Goal: Task Accomplishment & Management: Manage account settings

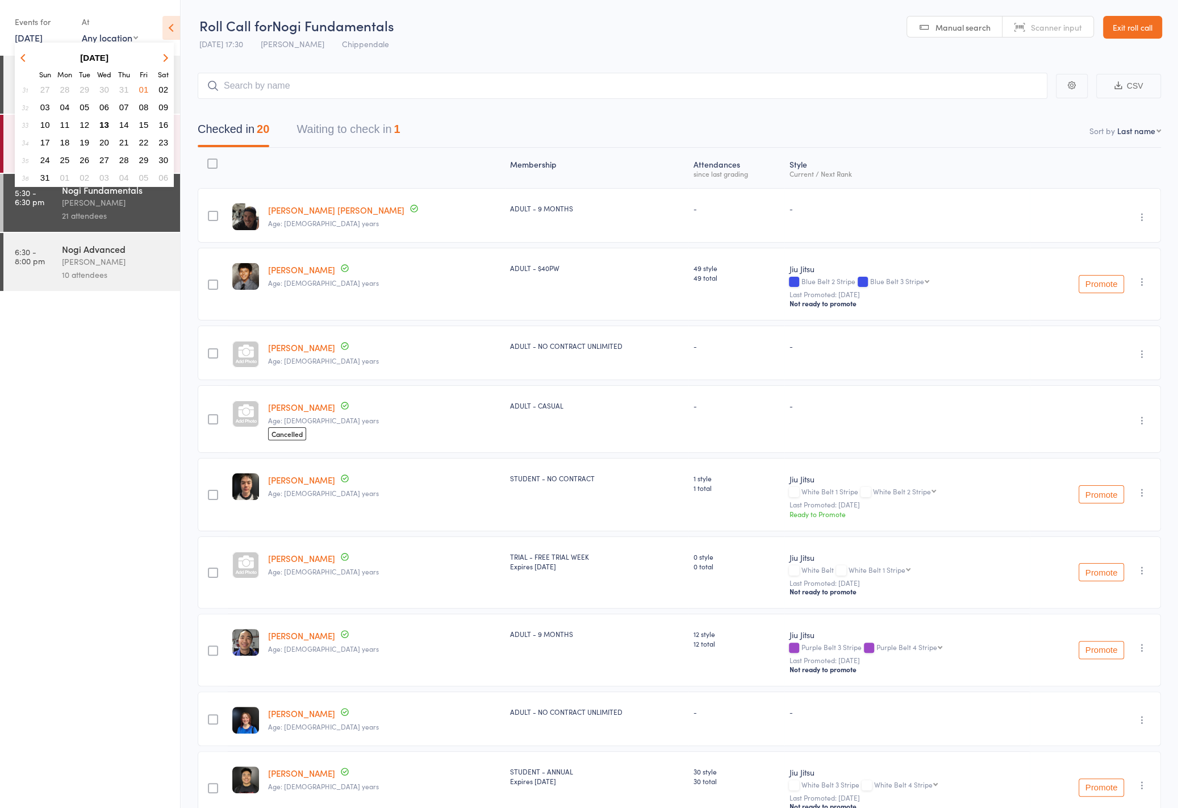
click at [1146, 29] on link "Exit roll call" at bounding box center [1132, 27] width 59 height 23
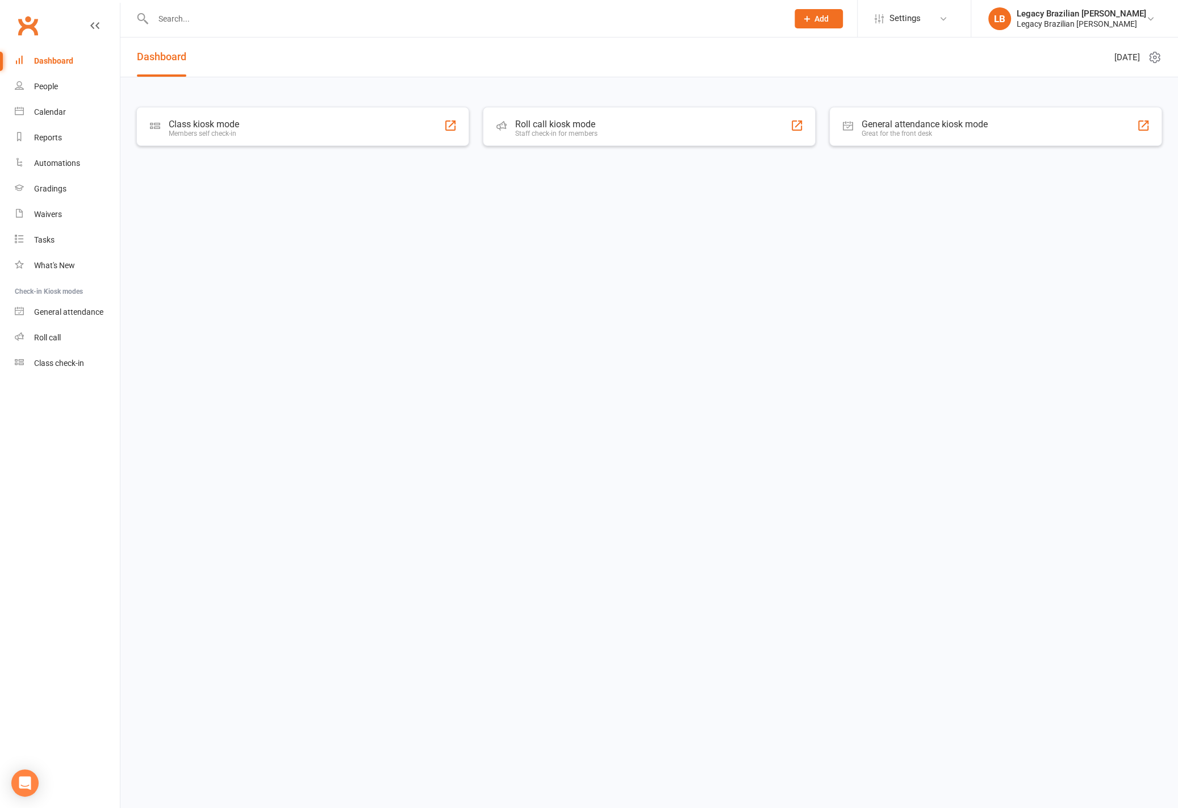
click at [1070, 30] on li "LB Legacy Brazilian Jiu Jitsu Legacy Brazilian Jiu Jitsu My profile Help Terms …" at bounding box center [1074, 18] width 207 height 37
click at [1088, 29] on link "LB Legacy Brazilian Jiu Jitsu Legacy Brazilian Jiu Jitsu" at bounding box center [1074, 18] width 173 height 23
drag, startPoint x: 1051, startPoint y: 154, endPoint x: 1050, endPoint y: 164, distance: 9.7
click at [1051, 154] on link "Sign out" at bounding box center [1074, 157] width 207 height 26
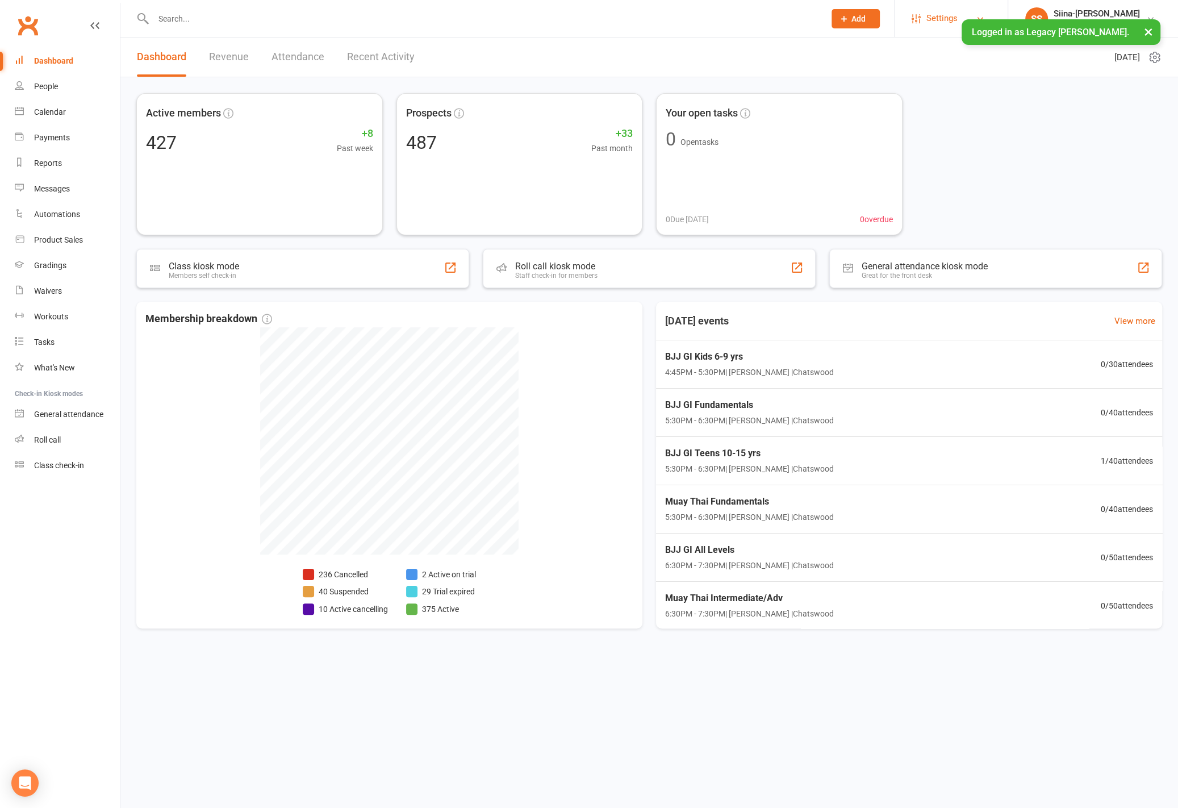
click at [922, 23] on link "Settings" at bounding box center [951, 19] width 79 height 26
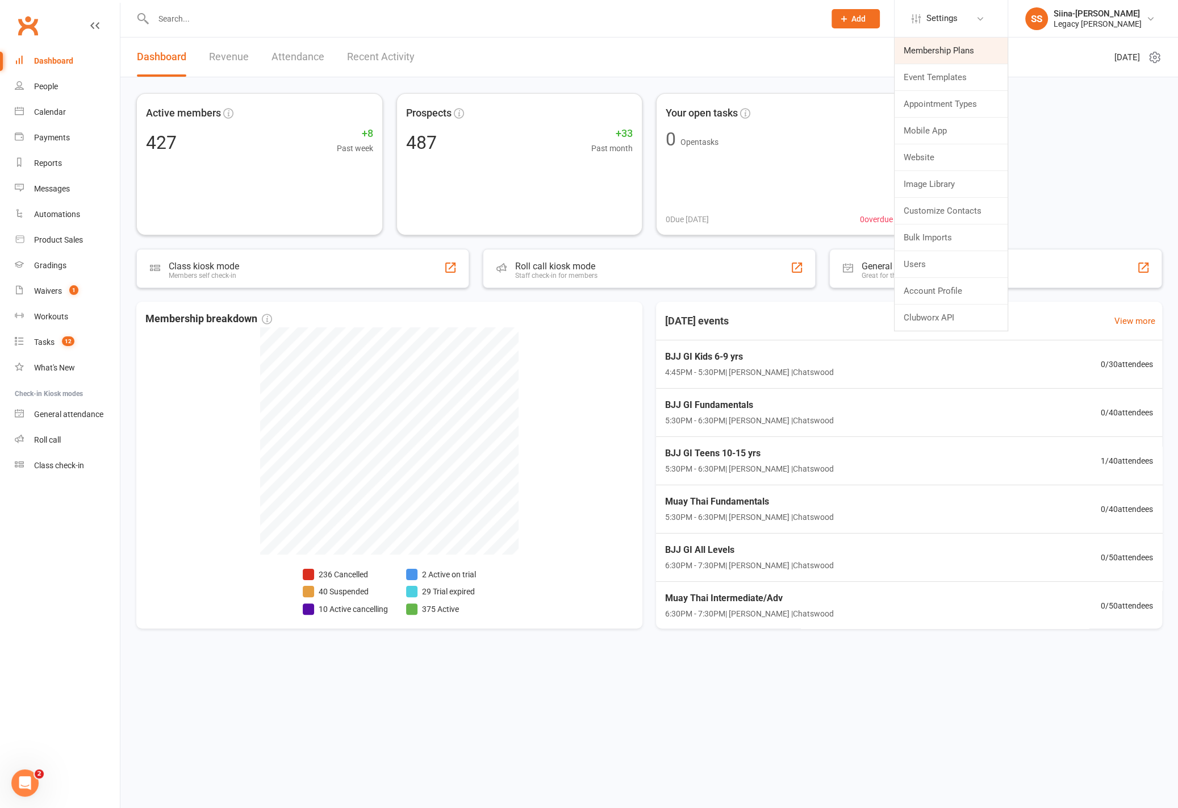
click at [915, 39] on link "Membership Plans" at bounding box center [951, 50] width 113 height 26
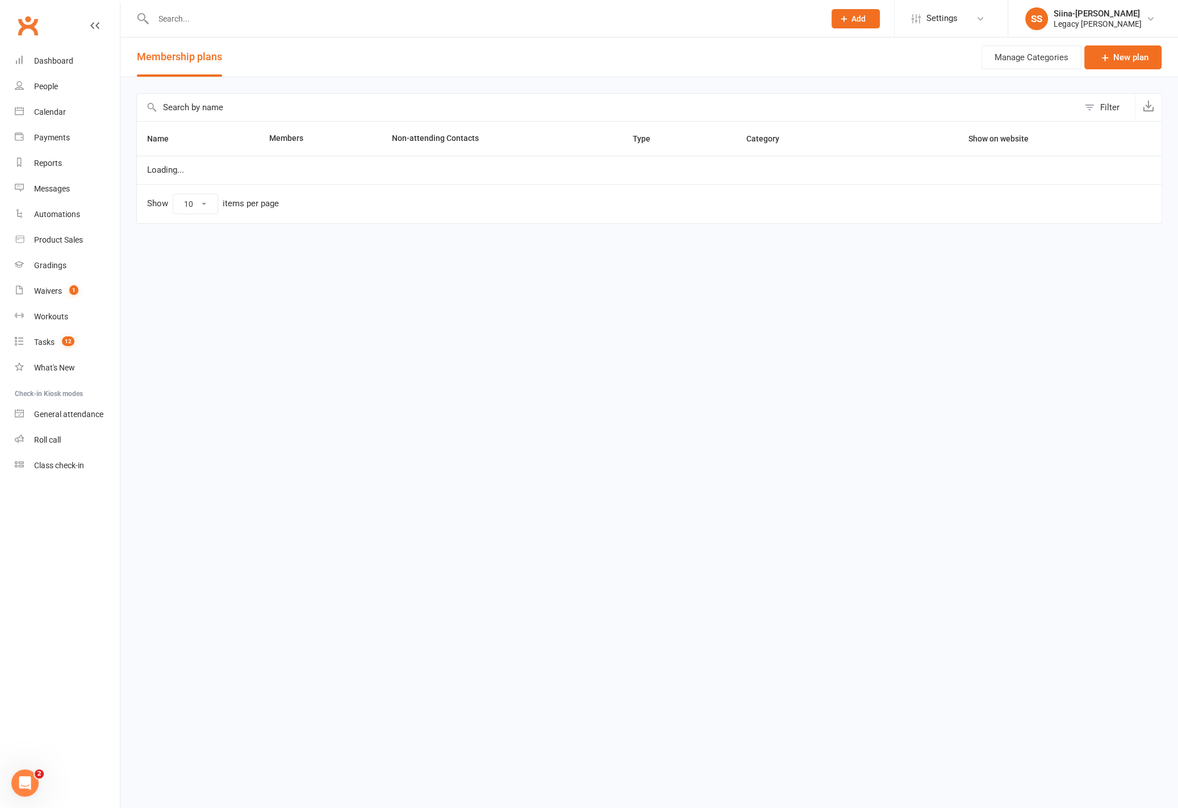
select select "100"
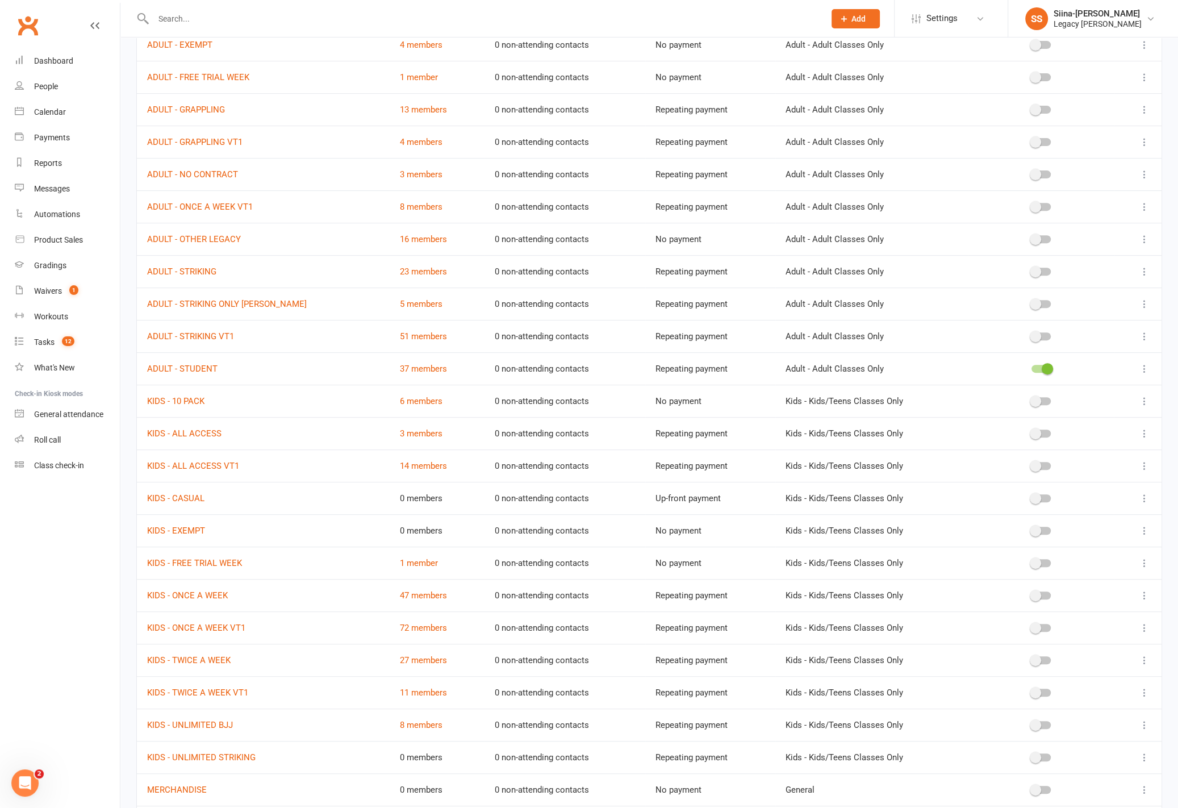
scroll to position [389, 0]
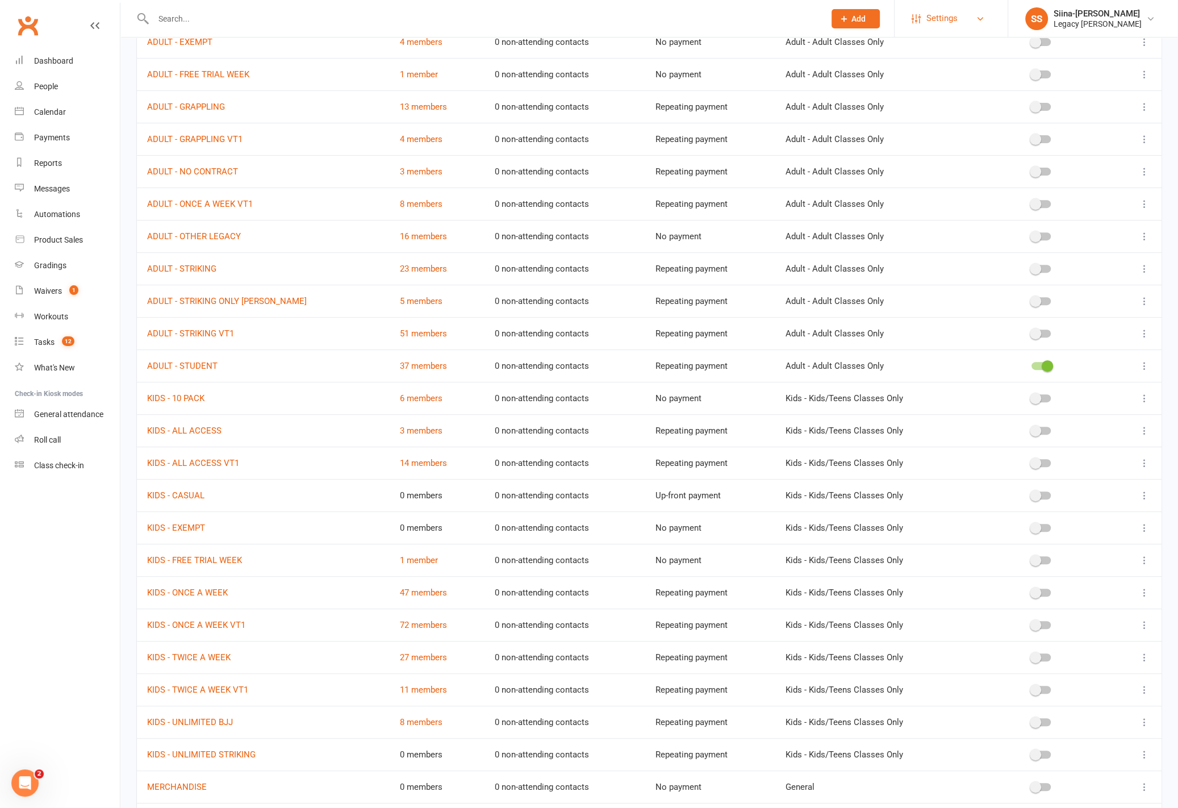
click at [938, 20] on span "Settings" at bounding box center [941, 19] width 31 height 26
click at [1046, 17] on link "SS Siina-Karoliina Suominen Legacy BJJ Chatswood" at bounding box center [1093, 18] width 136 height 23
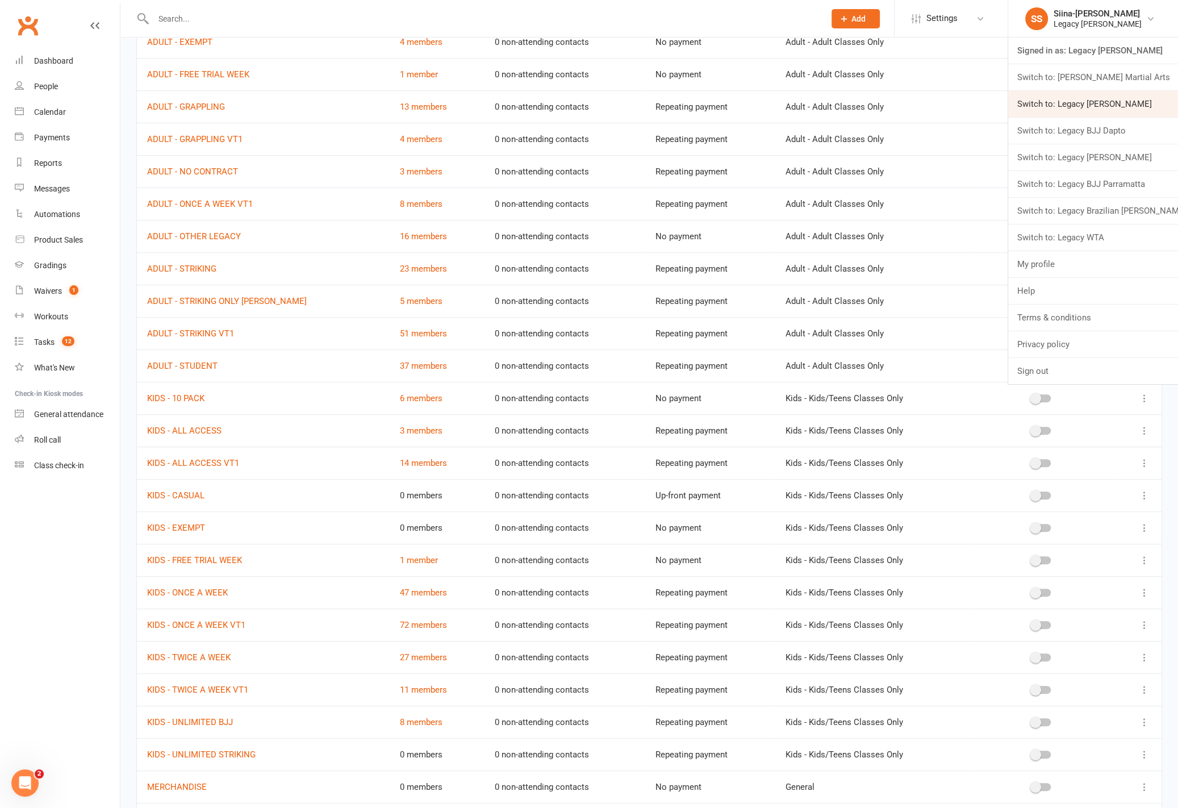
click at [1121, 106] on link "Switch to: Legacy BJJ Corrimal" at bounding box center [1093, 104] width 170 height 26
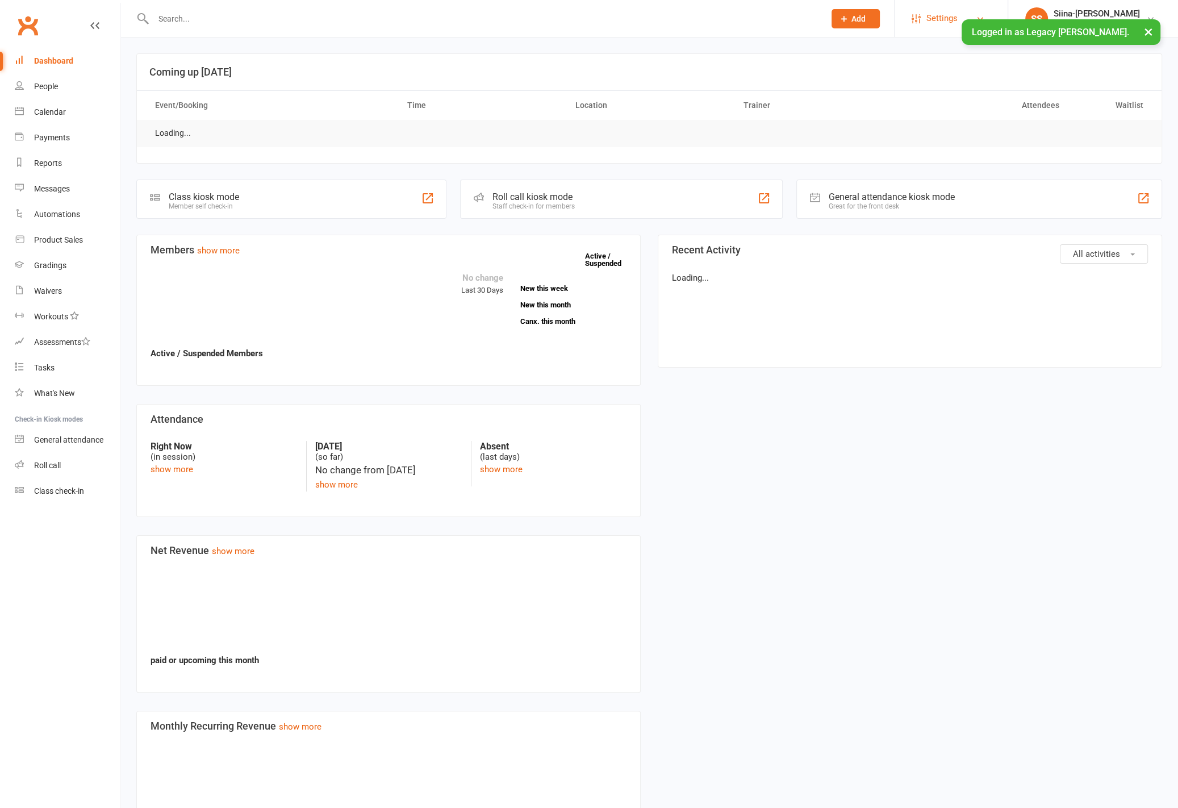
click at [945, 18] on span "Settings" at bounding box center [941, 19] width 31 height 26
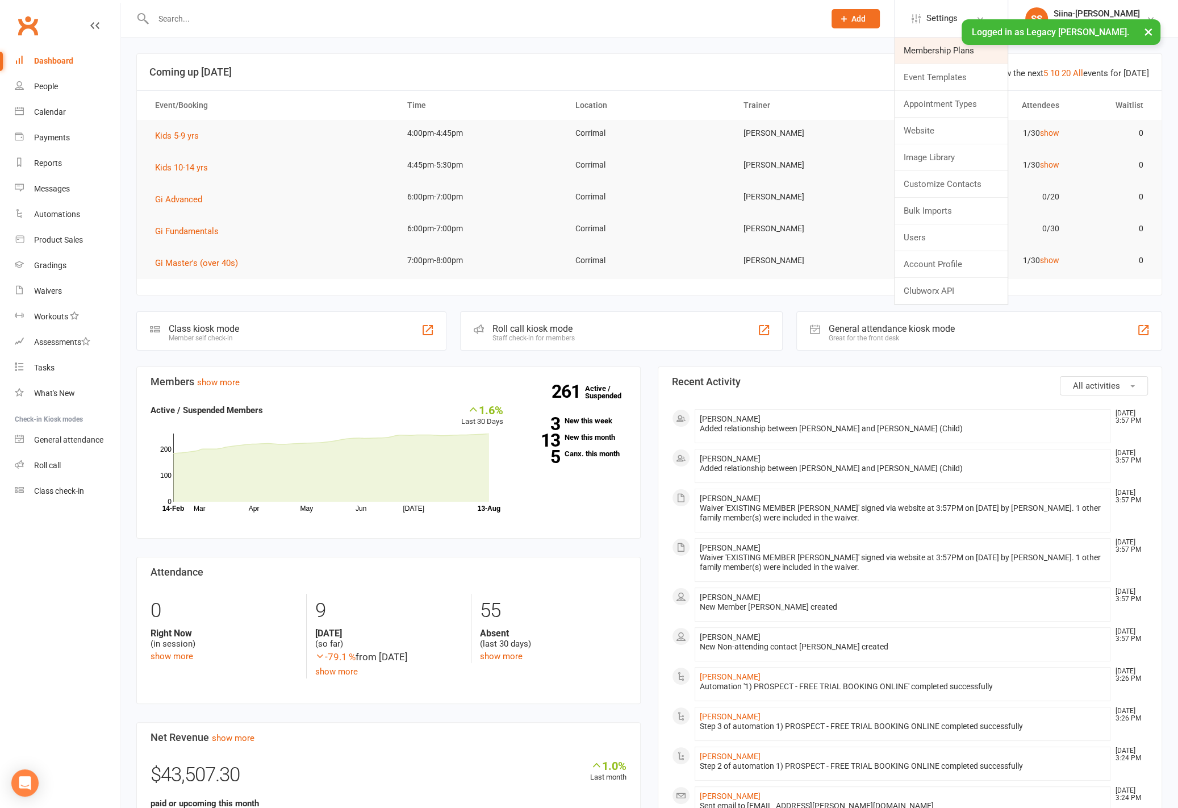
click at [937, 50] on link "Membership Plans" at bounding box center [951, 50] width 113 height 26
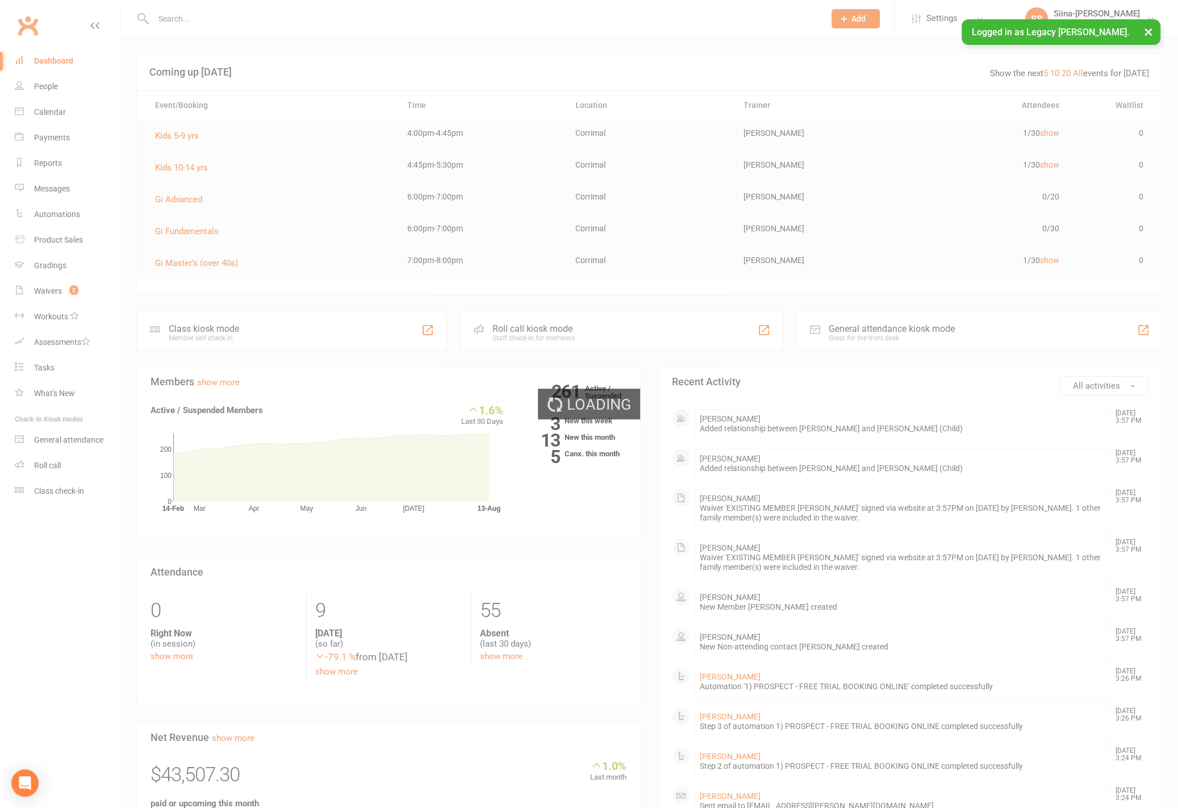
select select "25"
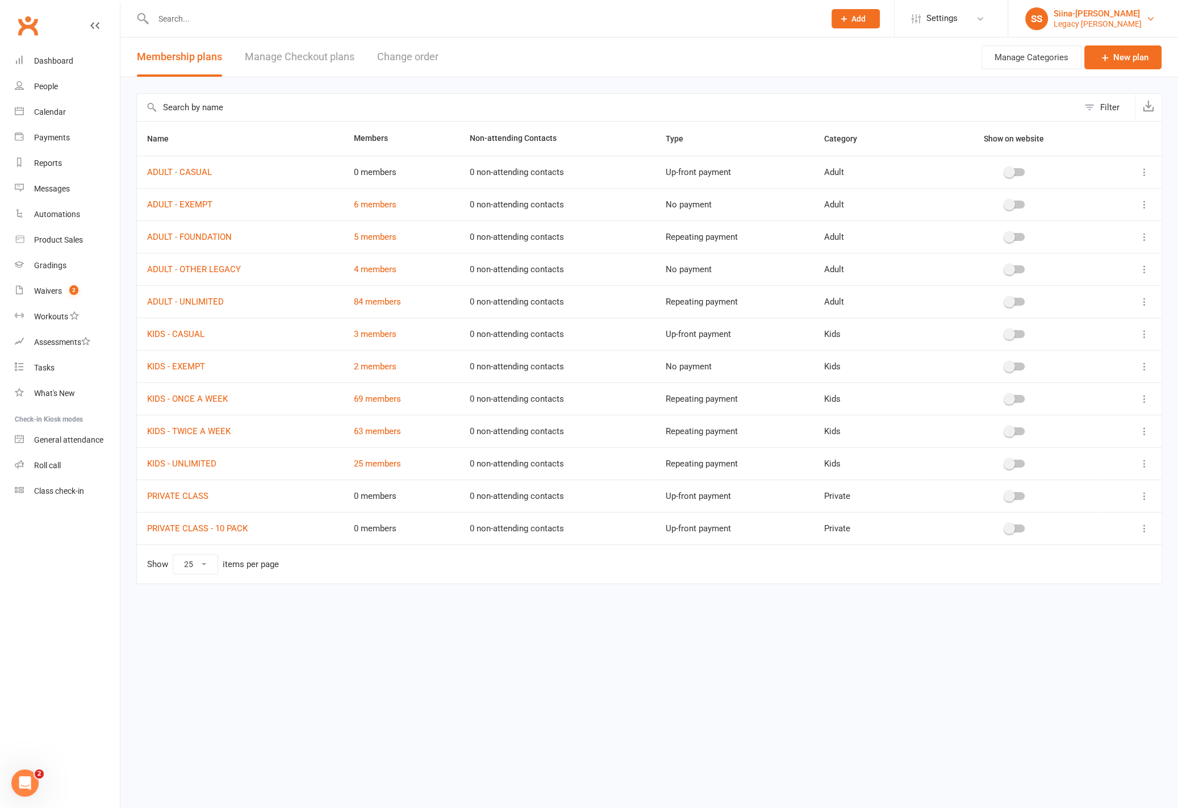
click at [1076, 15] on div "Siina-[PERSON_NAME]" at bounding box center [1098, 14] width 88 height 10
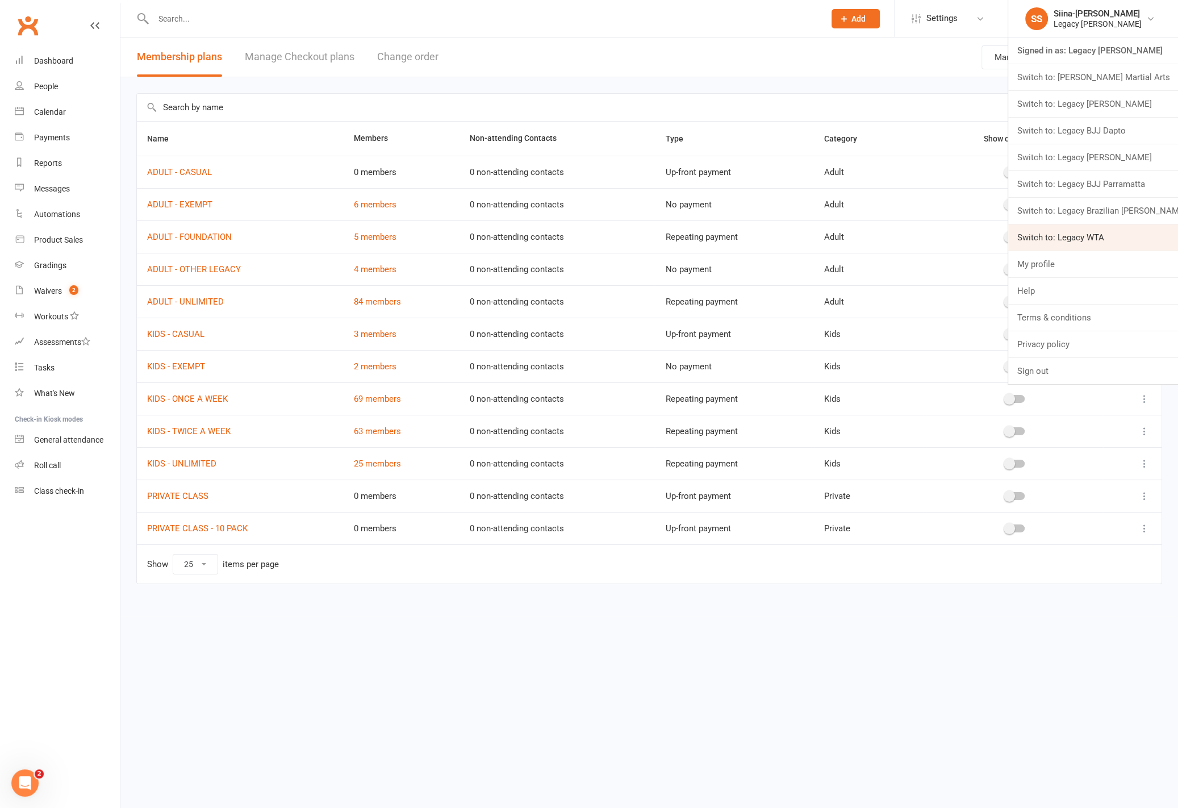
click at [1094, 243] on link "Switch to: Legacy WTA" at bounding box center [1093, 237] width 170 height 26
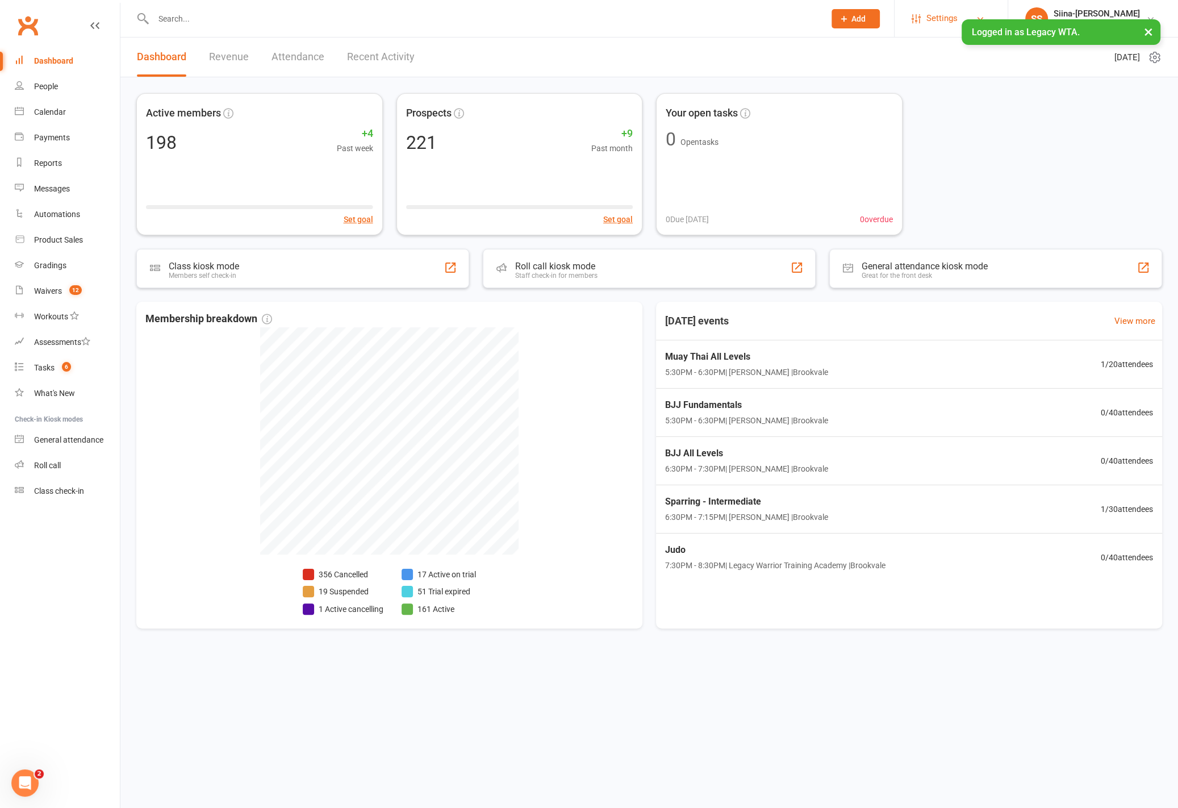
click at [951, 18] on span "Settings" at bounding box center [941, 19] width 31 height 26
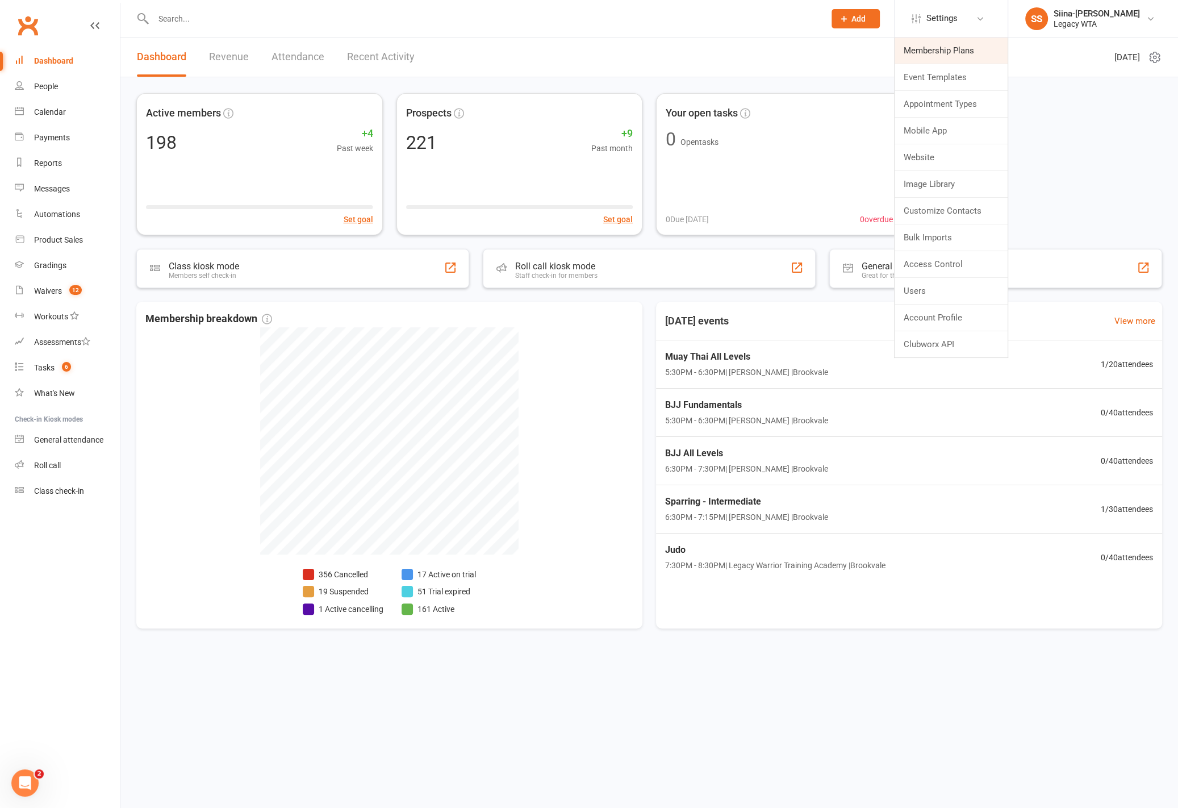
click at [961, 51] on link "Membership Plans" at bounding box center [951, 50] width 113 height 26
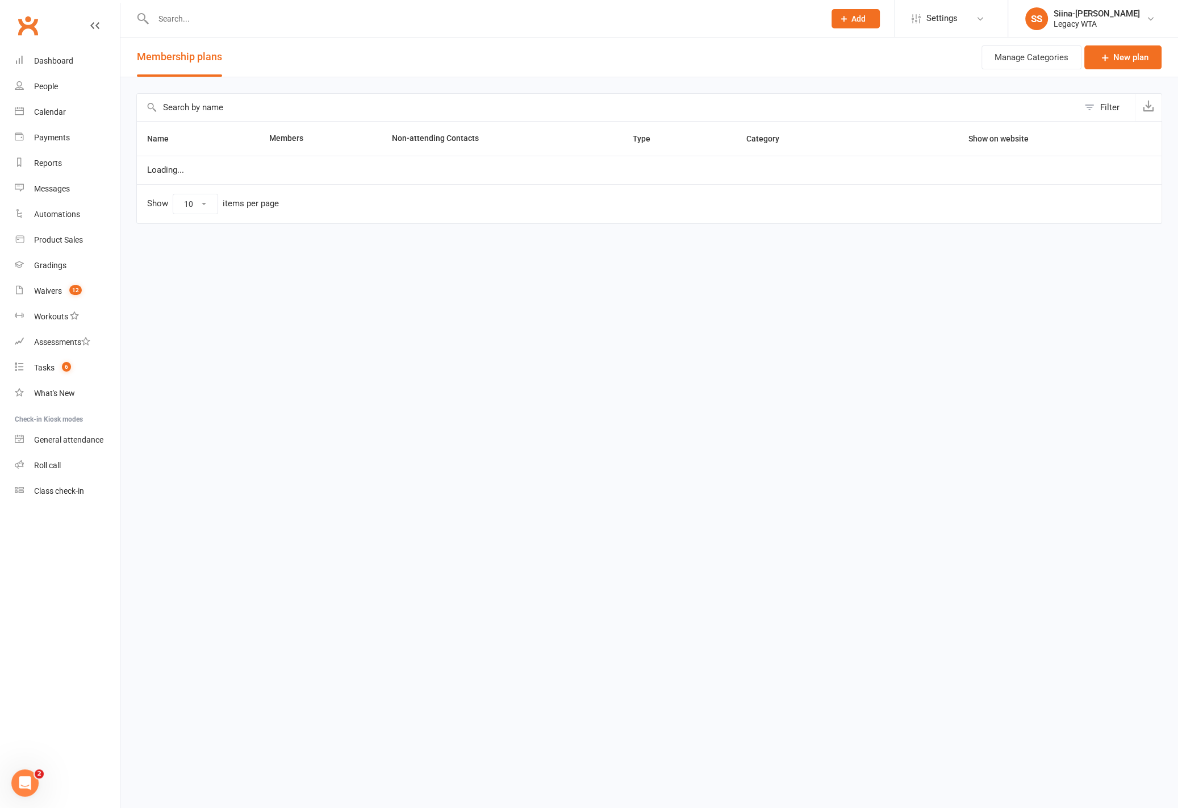
select select "25"
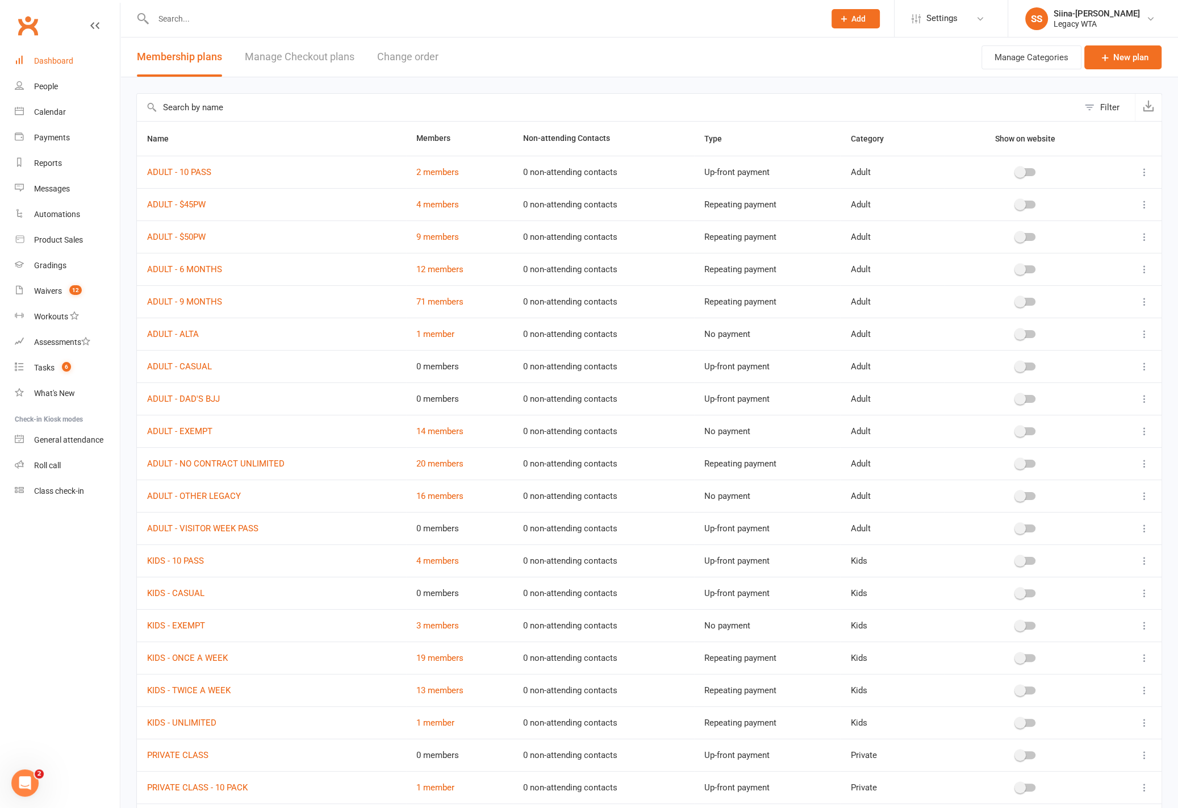
click at [52, 57] on div "Dashboard" at bounding box center [53, 60] width 39 height 9
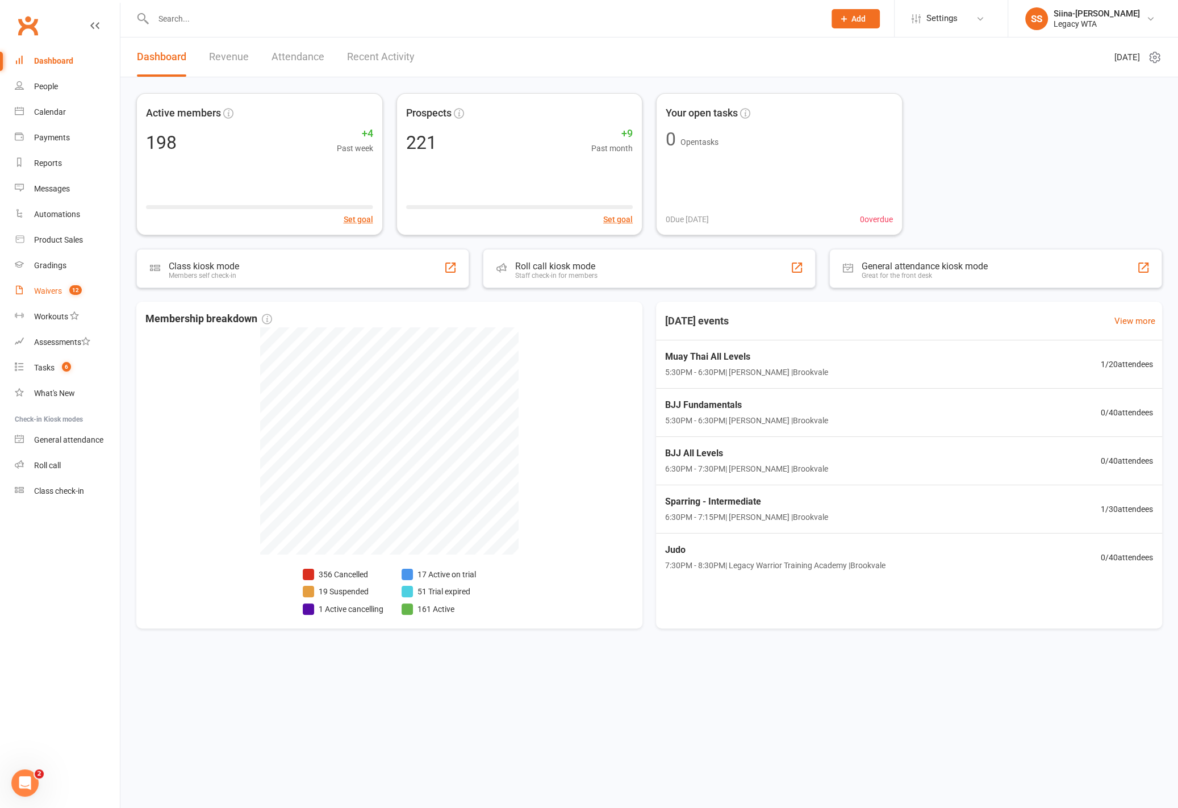
click at [79, 291] on span "12" at bounding box center [75, 290] width 12 height 10
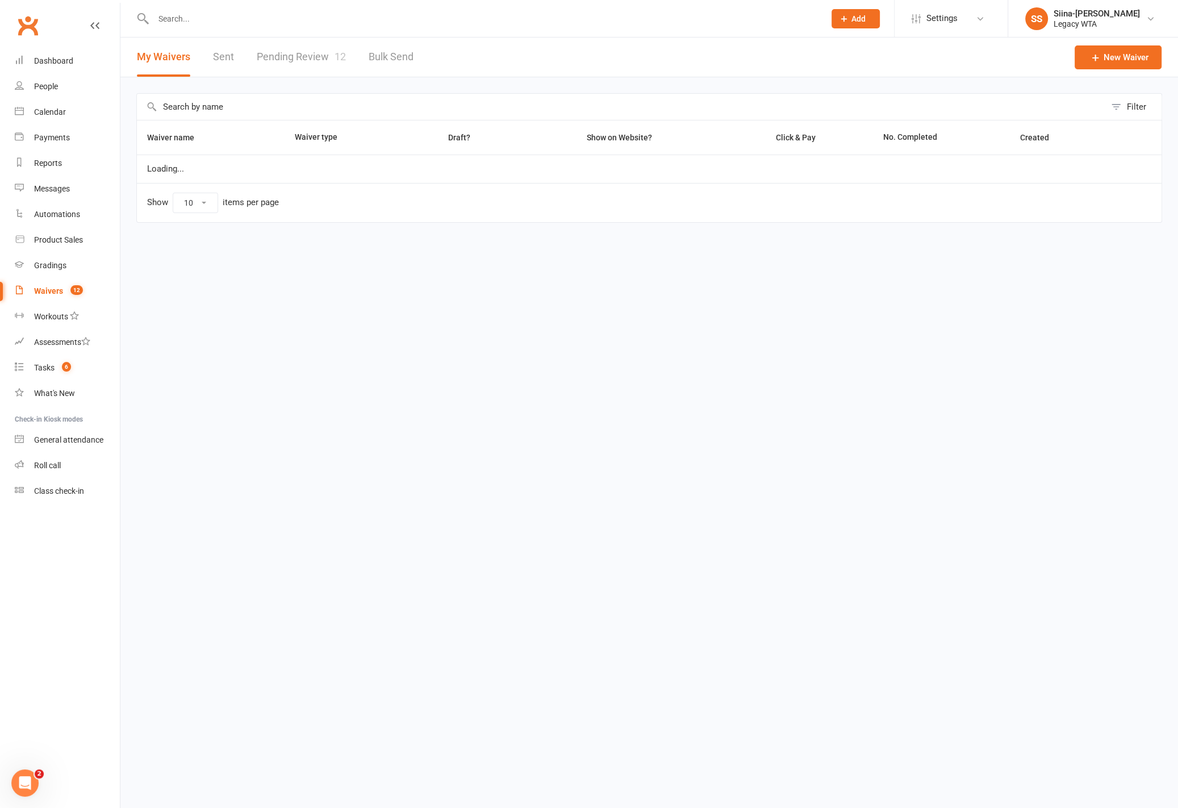
select select "25"
click at [323, 53] on link "Pending Review 12" at bounding box center [301, 56] width 89 height 39
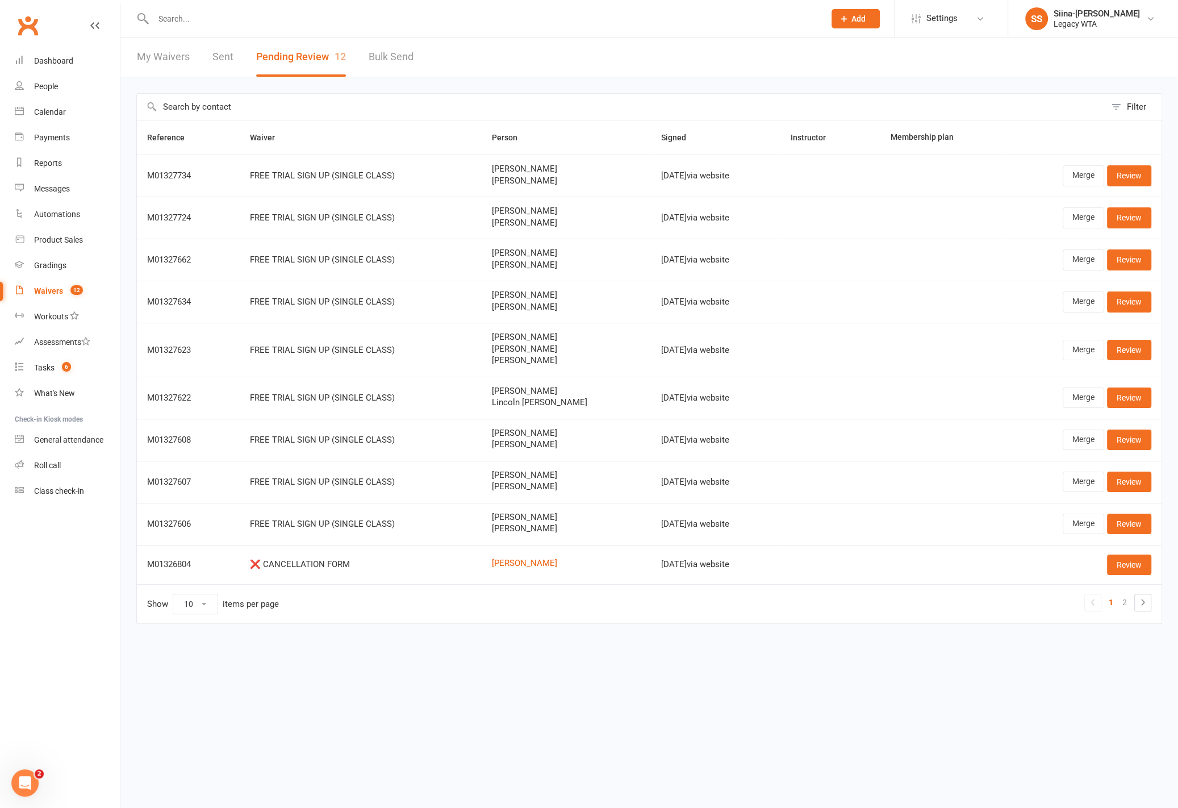
click at [639, 82] on div "Filter Reference Waiver Person Signed Instructor Membership plan M01327734 FREE…" at bounding box center [649, 366] width 1058 height 578
click at [1132, 24] on div "Legacy WTA" at bounding box center [1097, 24] width 86 height 10
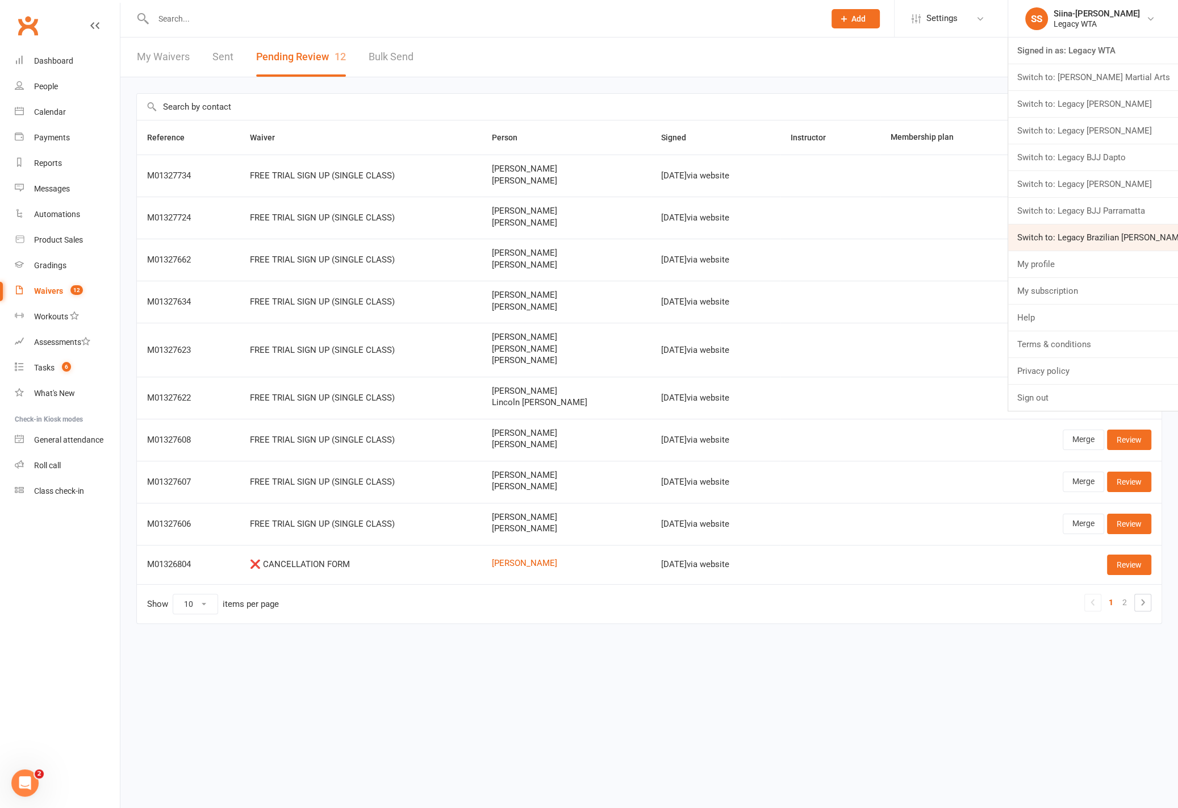
click at [1119, 232] on link "Switch to: Legacy Brazilian Jiu Jitsu" at bounding box center [1093, 237] width 170 height 26
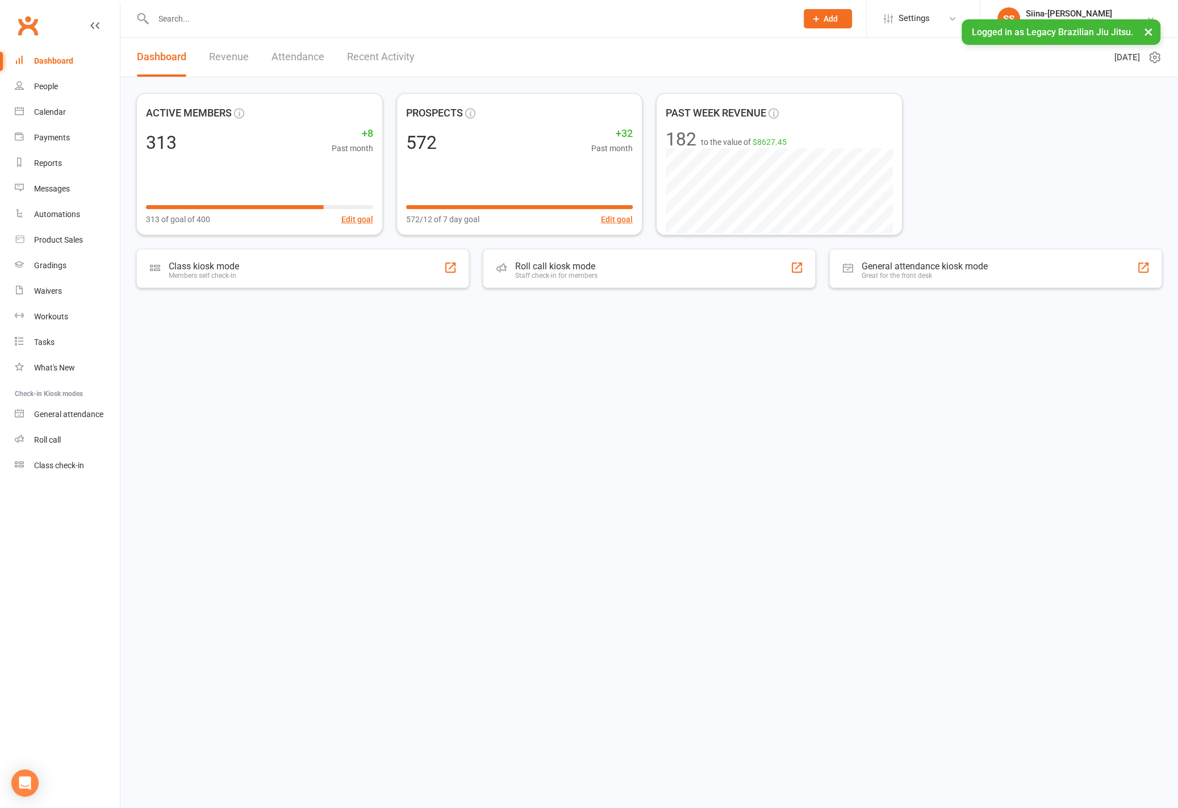
drag, startPoint x: 0, startPoint y: 0, endPoint x: 1083, endPoint y: 215, distance: 1103.8
click at [1083, 215] on div "ACTIVE MEMBERS 313 +8 Past month 313 of goal of 400 Edit goal PROSPECTS 572 +32…" at bounding box center [649, 164] width 1026 height 142
drag, startPoint x: 1065, startPoint y: 145, endPoint x: 1080, endPoint y: 145, distance: 15.3
click at [1077, 145] on div "ACTIVE MEMBERS 313 +8 Past month 313 of goal of 400 Edit goal PROSPECTS 572 +32…" at bounding box center [649, 164] width 1026 height 142
drag, startPoint x: 1011, startPoint y: 183, endPoint x: 1045, endPoint y: 253, distance: 77.7
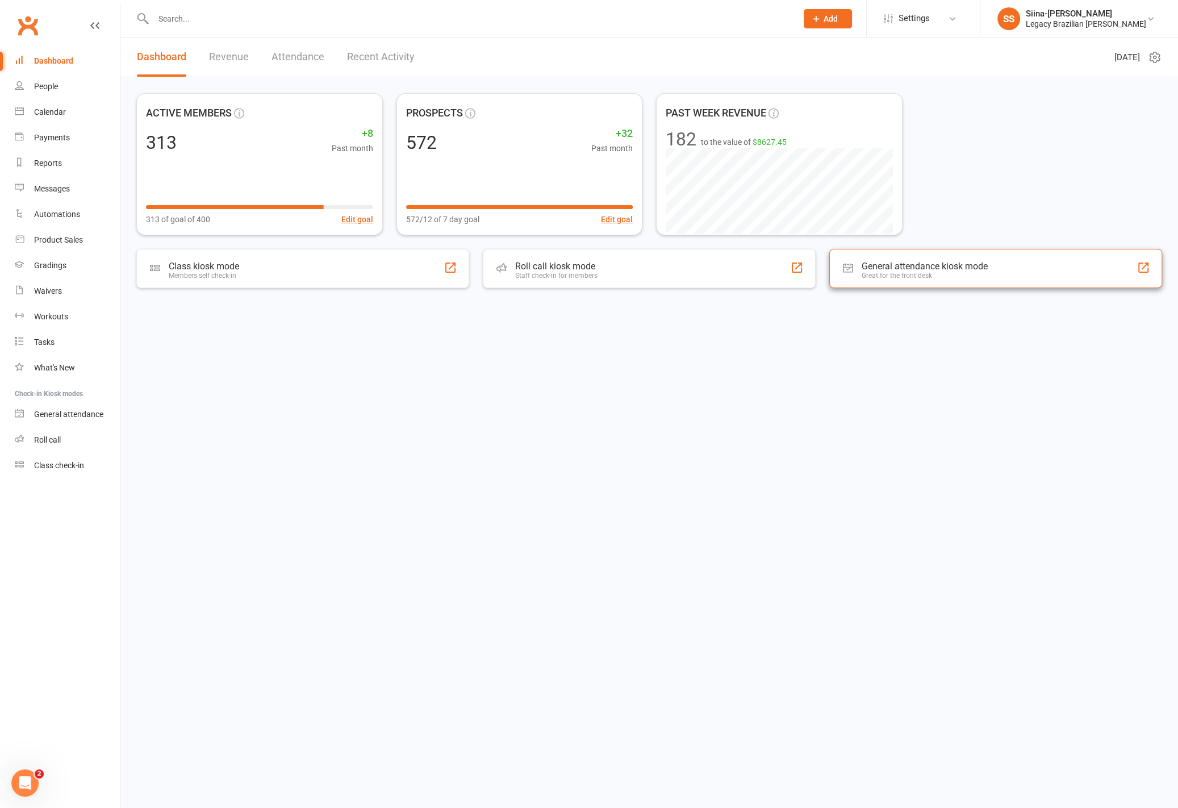
click at [1010, 195] on div "ACTIVE MEMBERS 313 +8 Past month 313 of goal of 400 Edit goal PROSPECTS 572 +32…" at bounding box center [649, 164] width 1026 height 142
click at [987, 201] on div "ACTIVE MEMBERS 313 +8 Past month 313 of goal of 400 Edit goal PROSPECTS 572 +32…" at bounding box center [649, 164] width 1026 height 142
click at [57, 169] on link "Reports" at bounding box center [67, 164] width 105 height 26
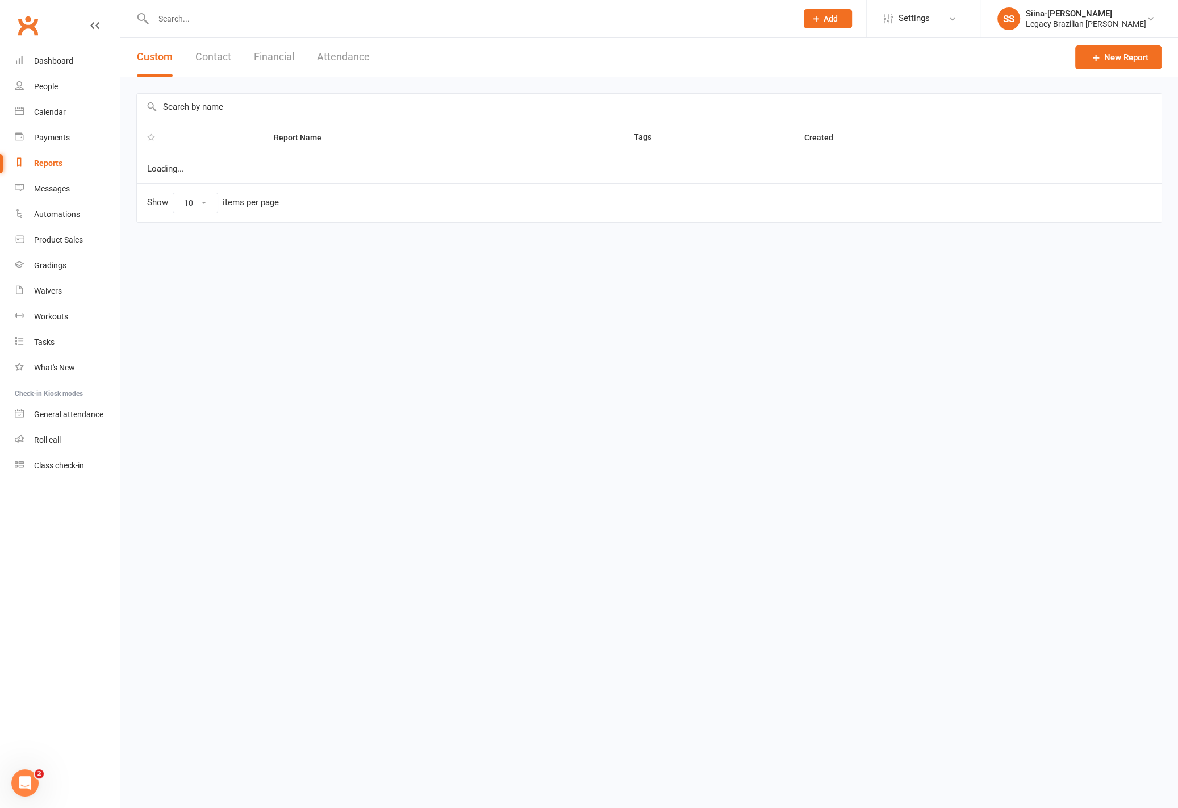
select select "100"
click at [43, 99] on link "Calendar" at bounding box center [67, 112] width 105 height 26
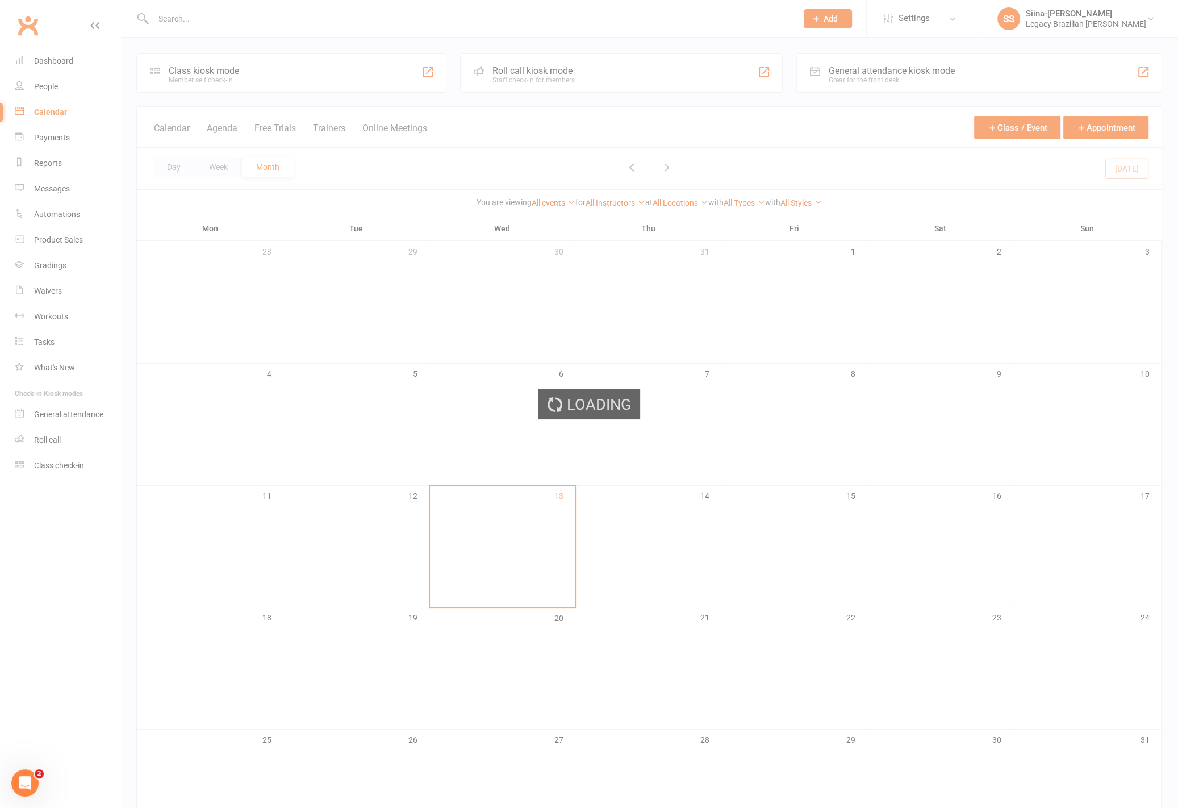
click at [44, 88] on div "Loading" at bounding box center [589, 404] width 1178 height 808
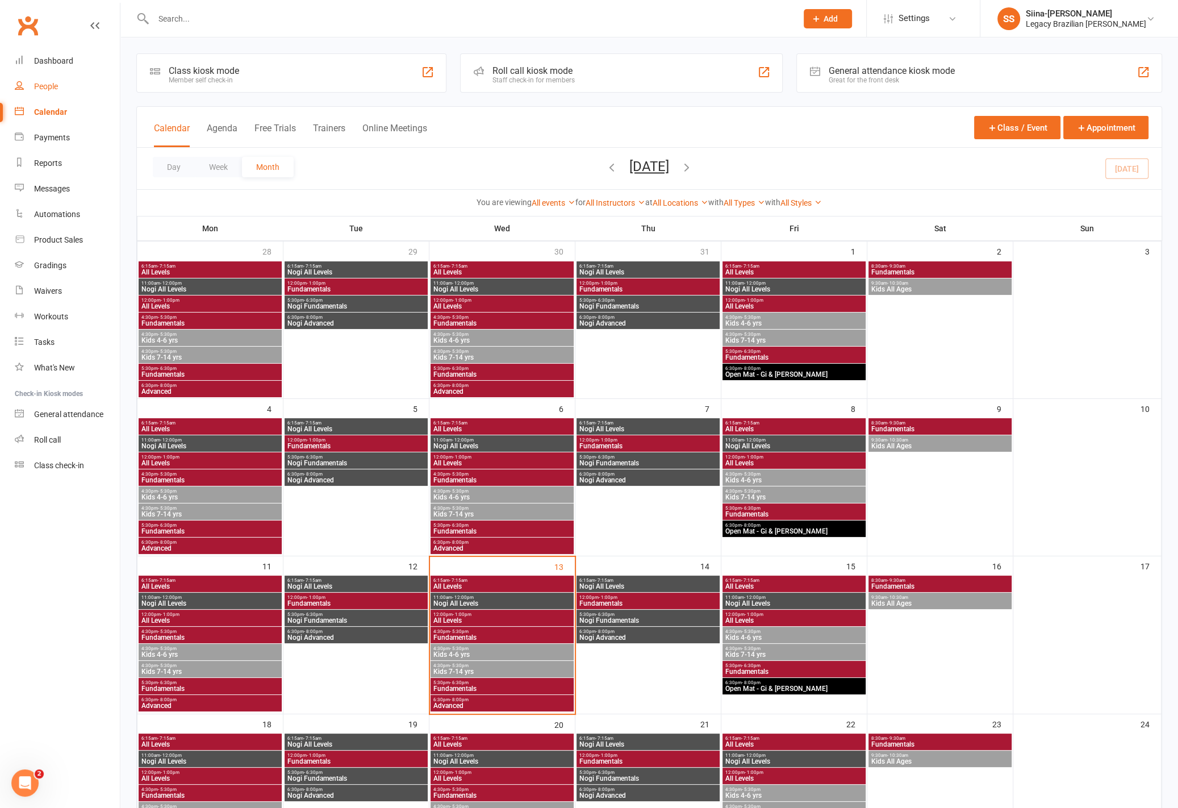
click at [51, 81] on link "People" at bounding box center [67, 87] width 105 height 26
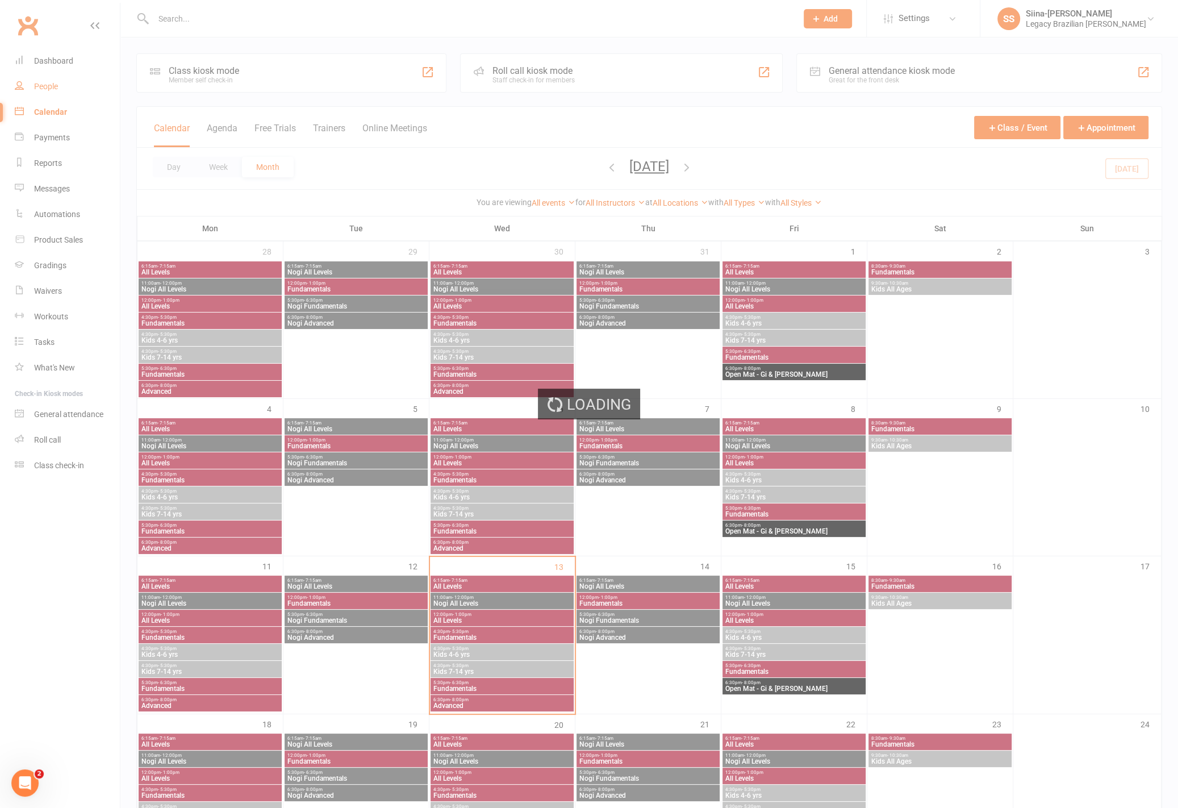
select select "100"
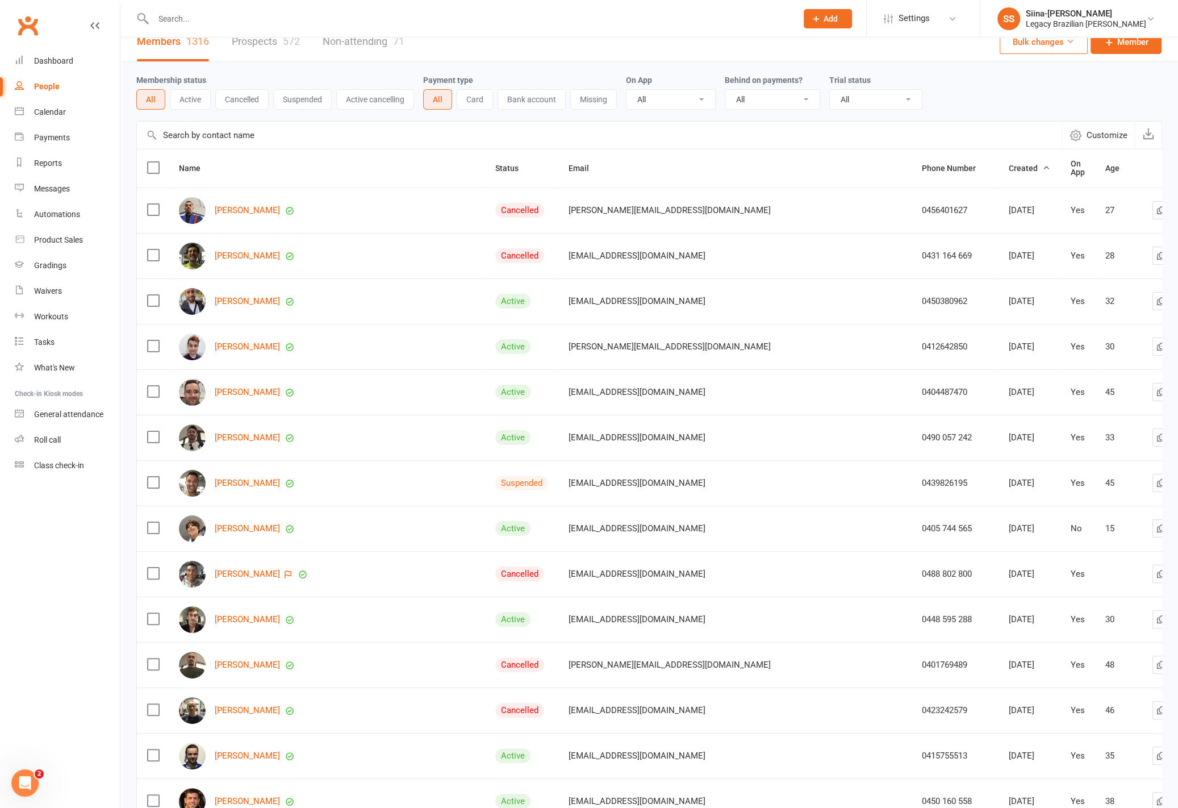
click at [269, 46] on link "Prospects 572" at bounding box center [266, 41] width 68 height 39
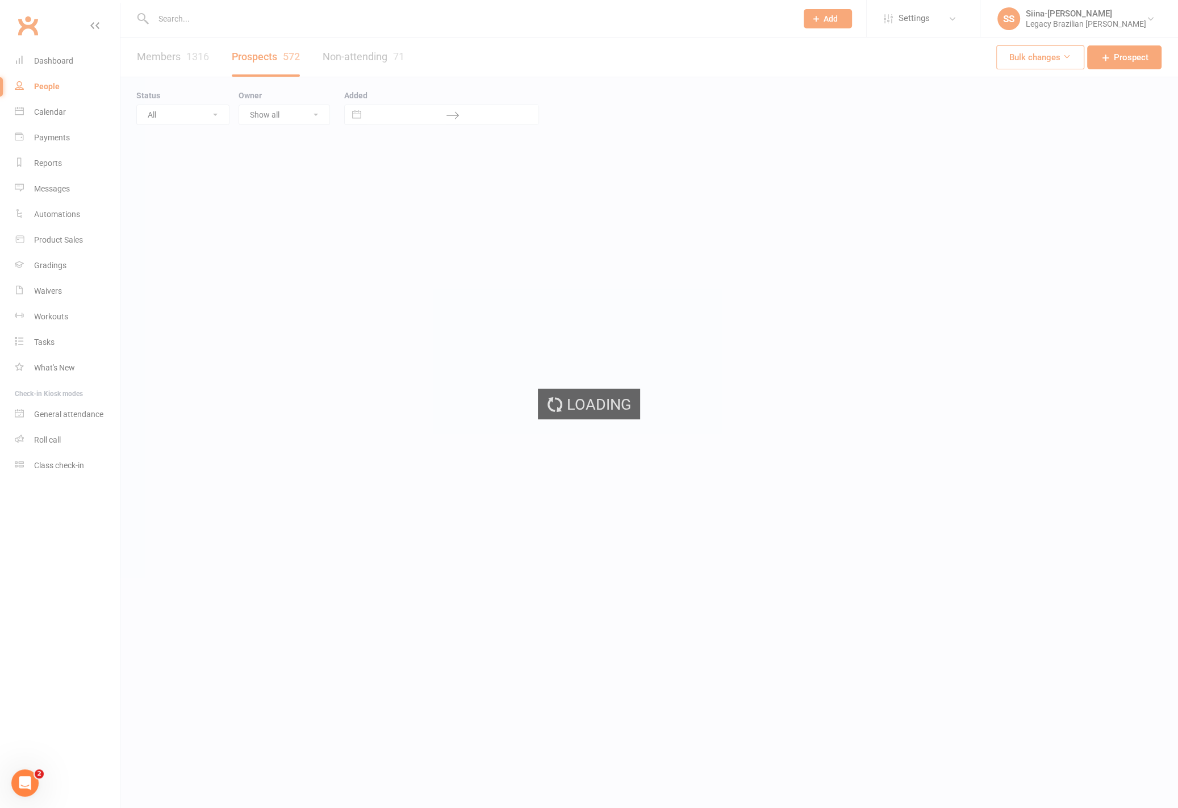
select select "100"
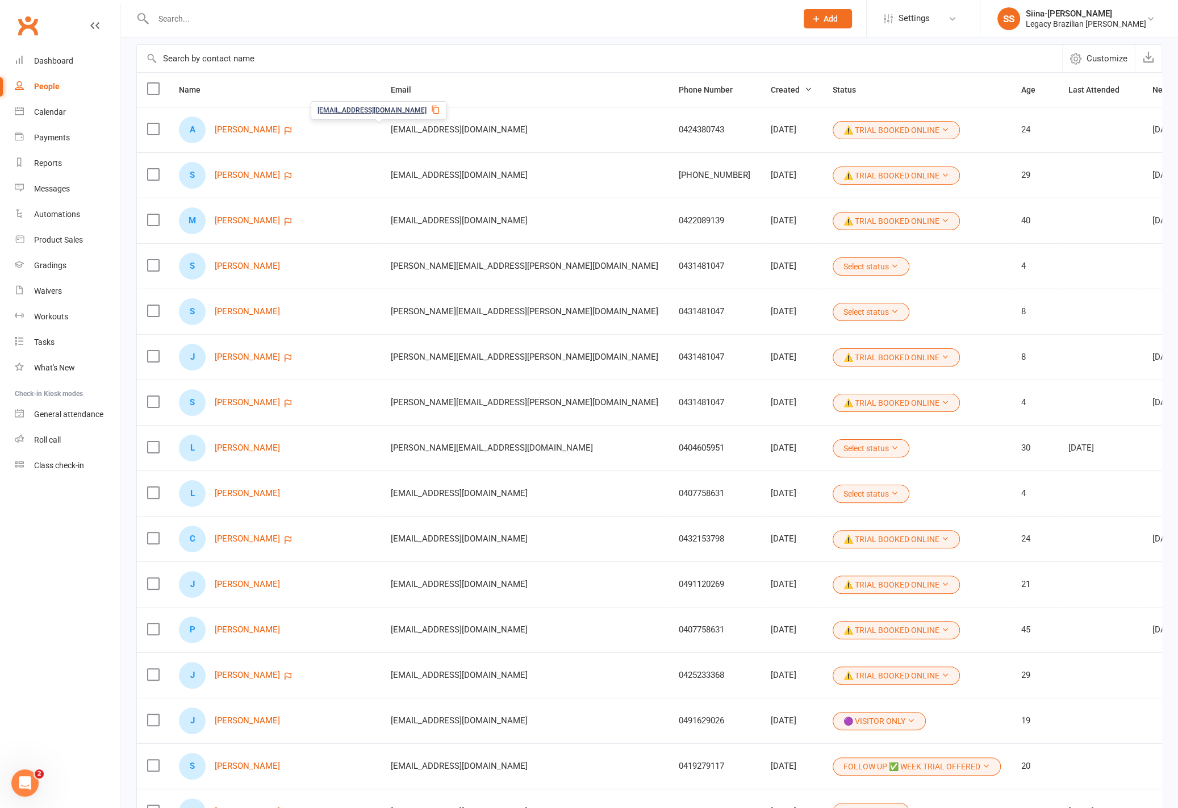
scroll to position [93, 0]
click at [285, 127] on icon "button" at bounding box center [288, 130] width 7 height 8
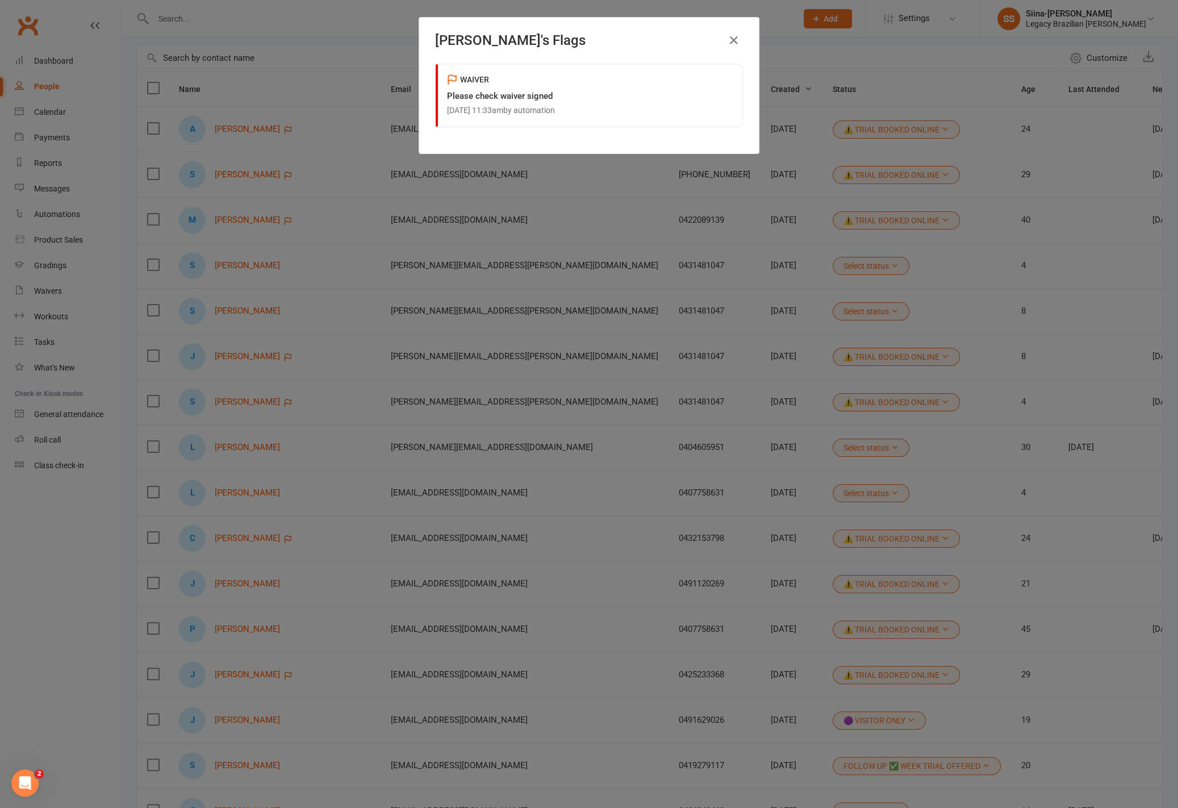
click at [355, 79] on div "[PERSON_NAME] 's Flags WAIVER Please check waiver signed [DATE] 11:33am by auto…" at bounding box center [589, 404] width 1178 height 808
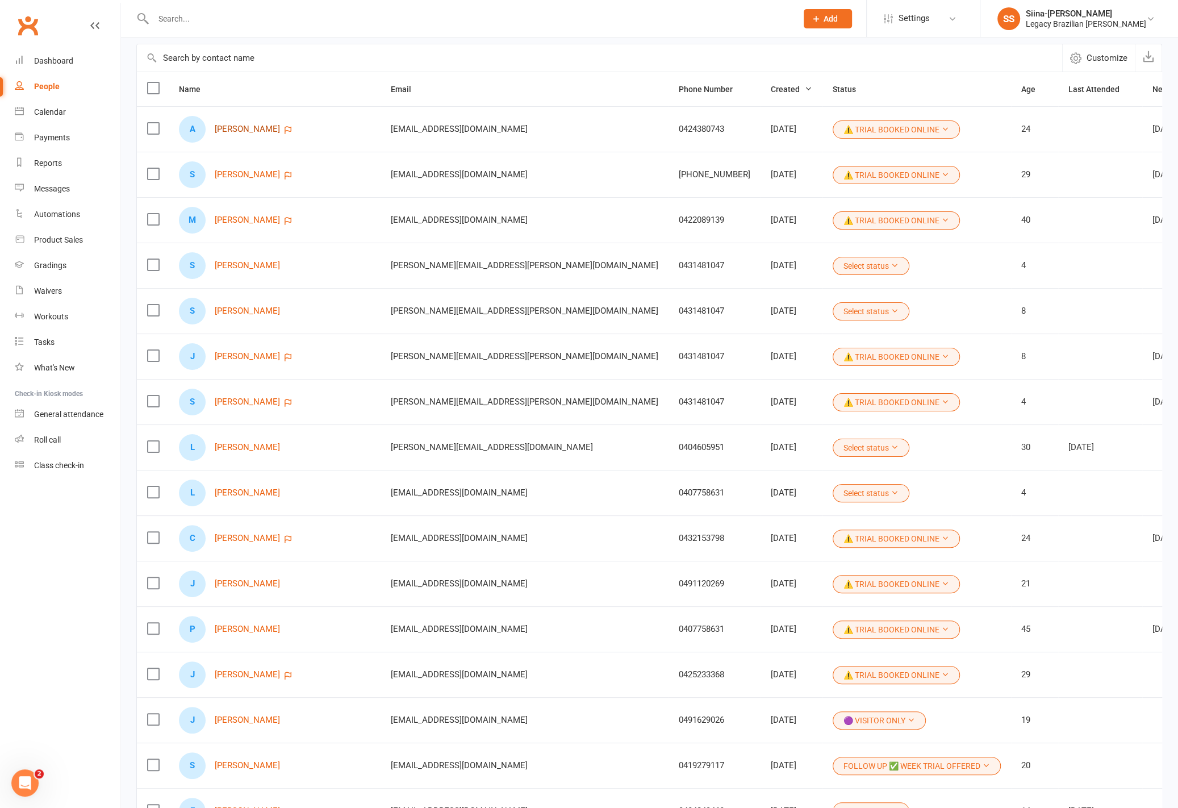
click at [220, 128] on link "[PERSON_NAME]" at bounding box center [247, 129] width 65 height 10
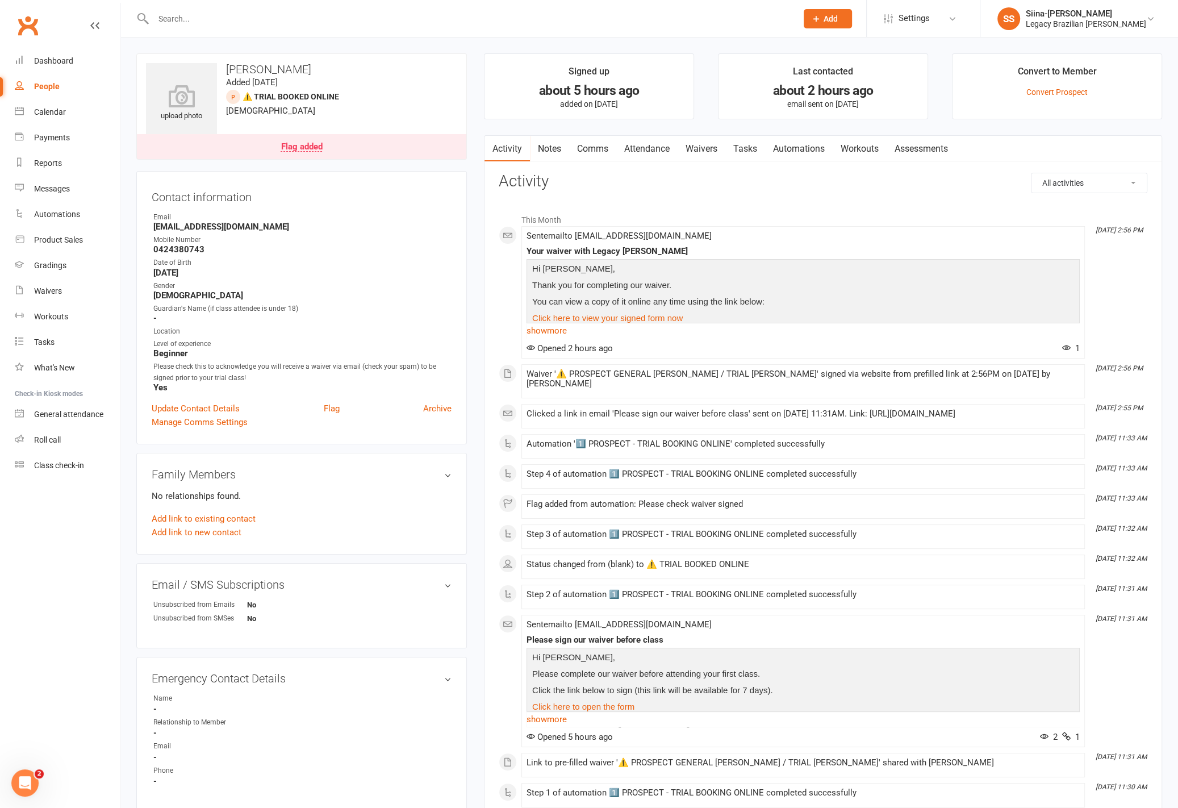
click at [687, 150] on link "Waivers" at bounding box center [702, 149] width 48 height 26
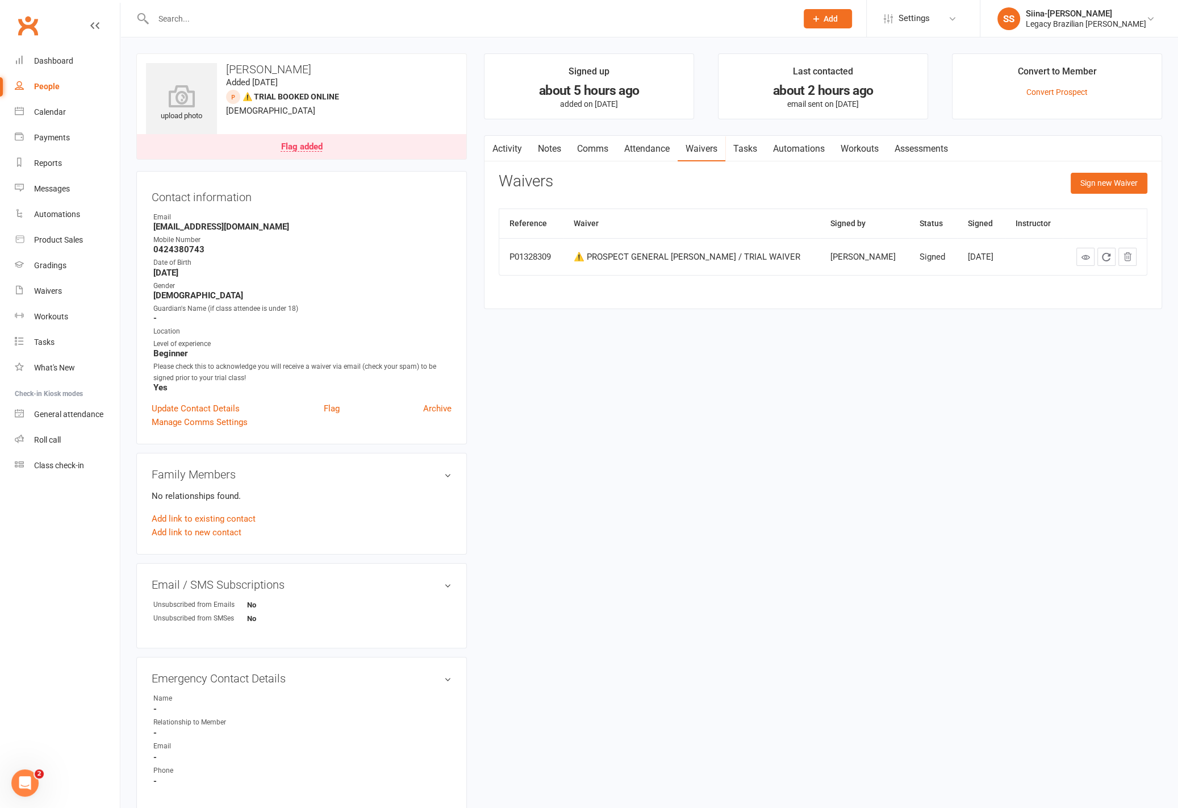
click at [293, 143] on div "Flag added" at bounding box center [301, 147] width 41 height 9
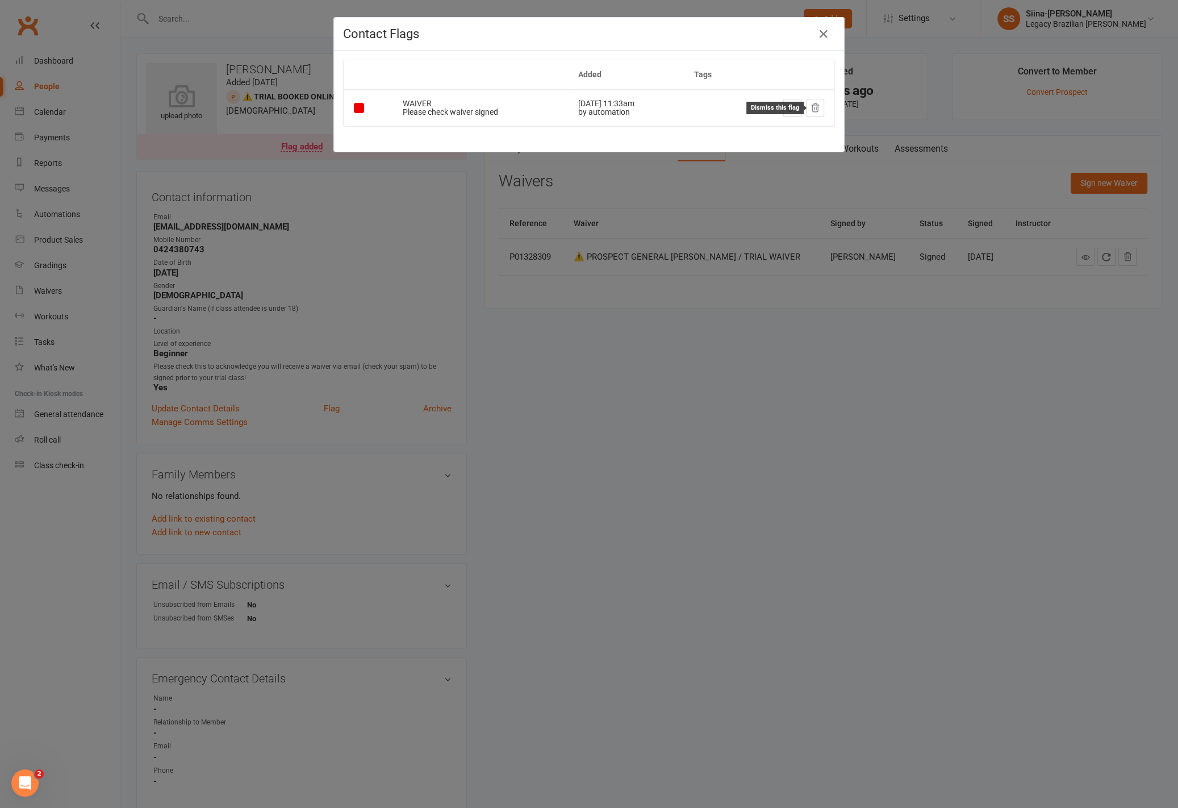
click at [813, 103] on icon at bounding box center [815, 108] width 10 height 10
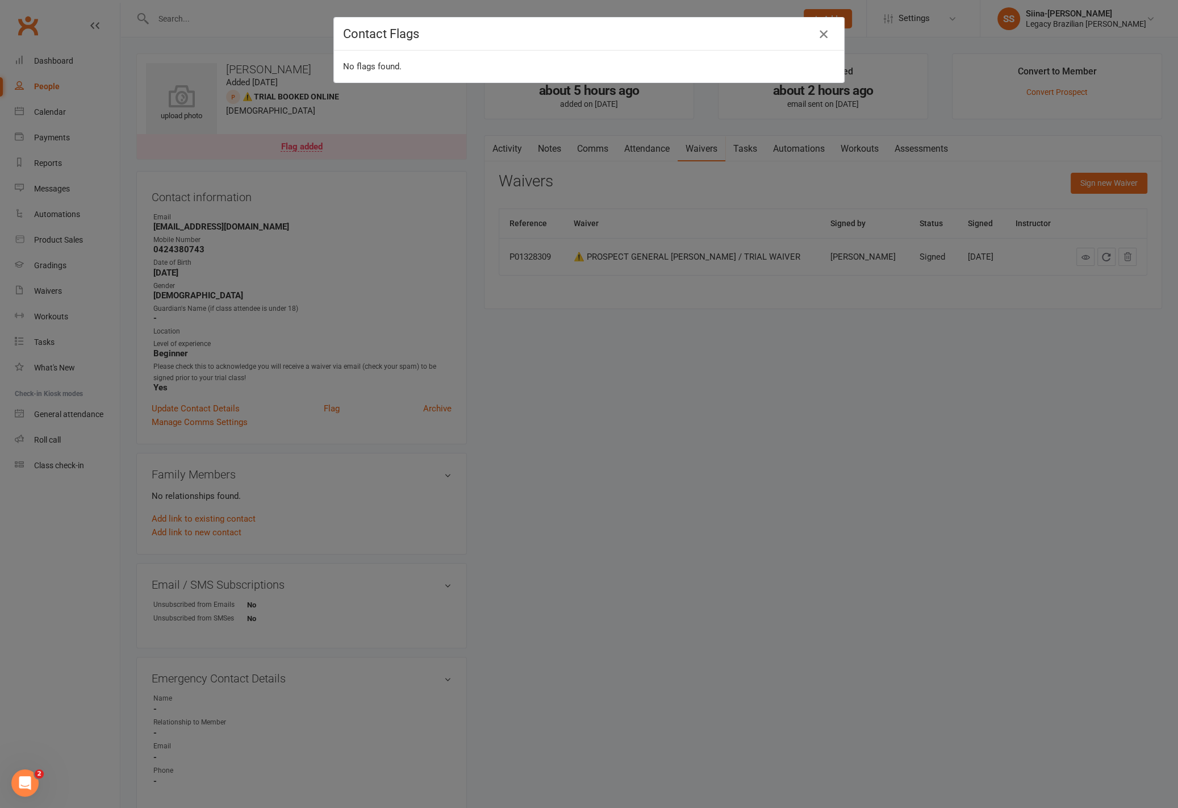
click at [824, 39] on icon "button" at bounding box center [824, 34] width 14 height 14
